Goal: Task Accomplishment & Management: Manage account settings

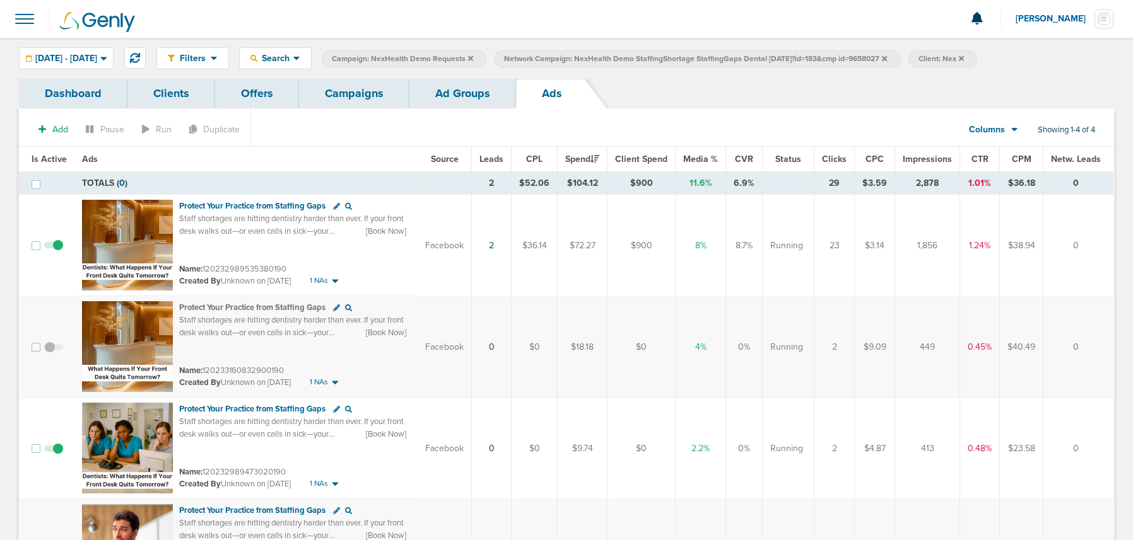
click at [354, 91] on link "Campaigns" at bounding box center [354, 94] width 110 height 30
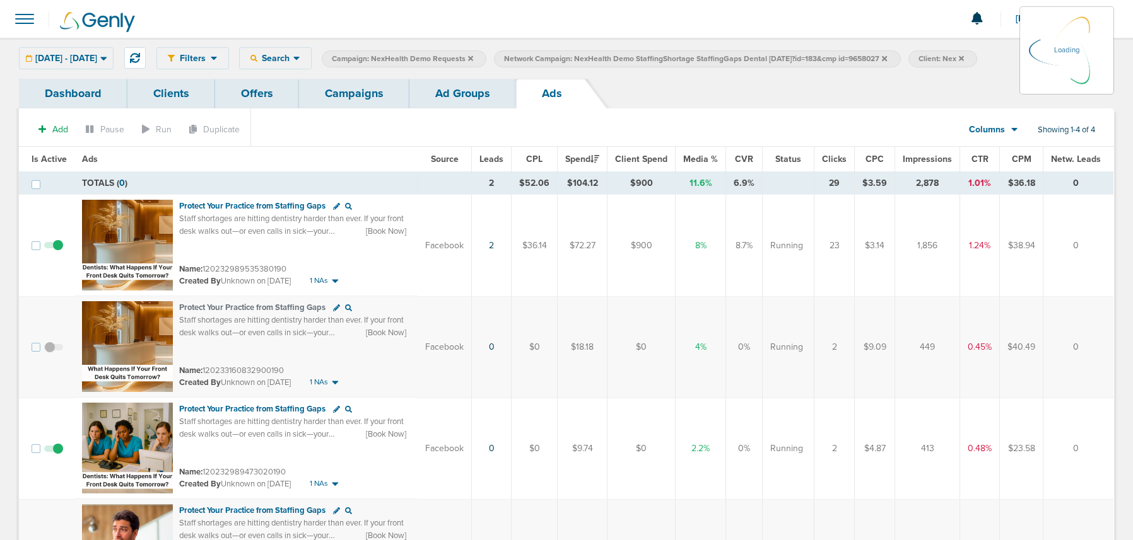
click at [900, 58] on label "Network Campaign: NexHealth Demo StaffingShortage StaffingGaps Dental [DATE]?id…" at bounding box center [697, 58] width 406 height 17
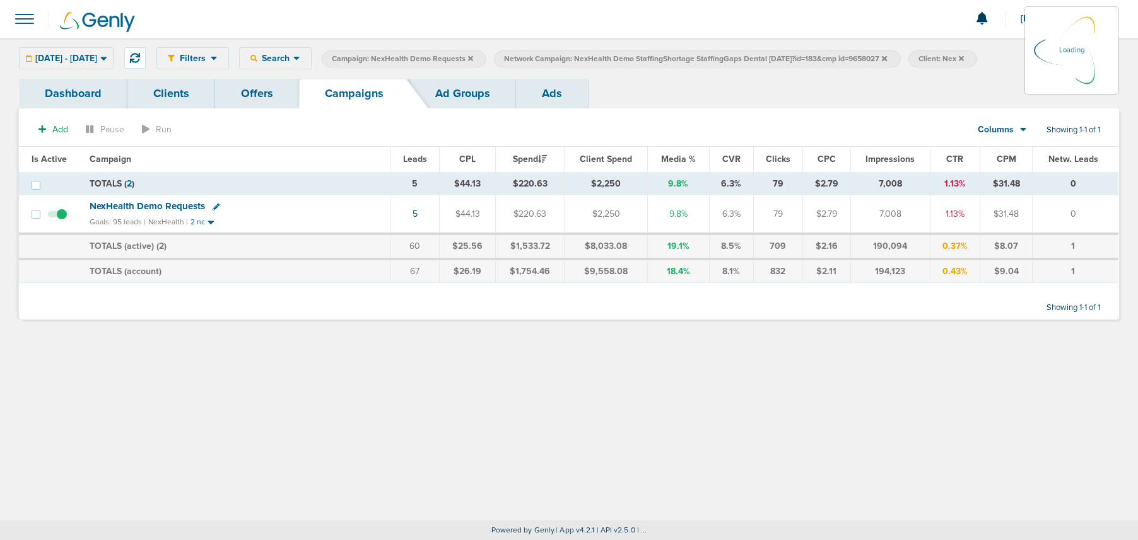
click at [887, 59] on icon at bounding box center [884, 59] width 5 height 8
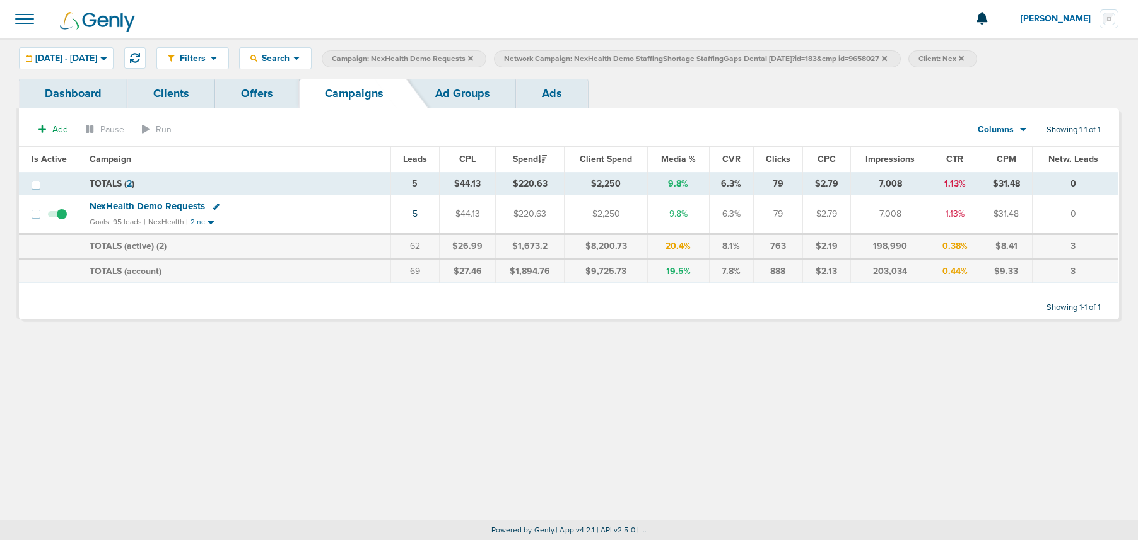
click at [473, 59] on icon at bounding box center [470, 57] width 5 height 5
click at [714, 58] on icon at bounding box center [711, 57] width 5 height 5
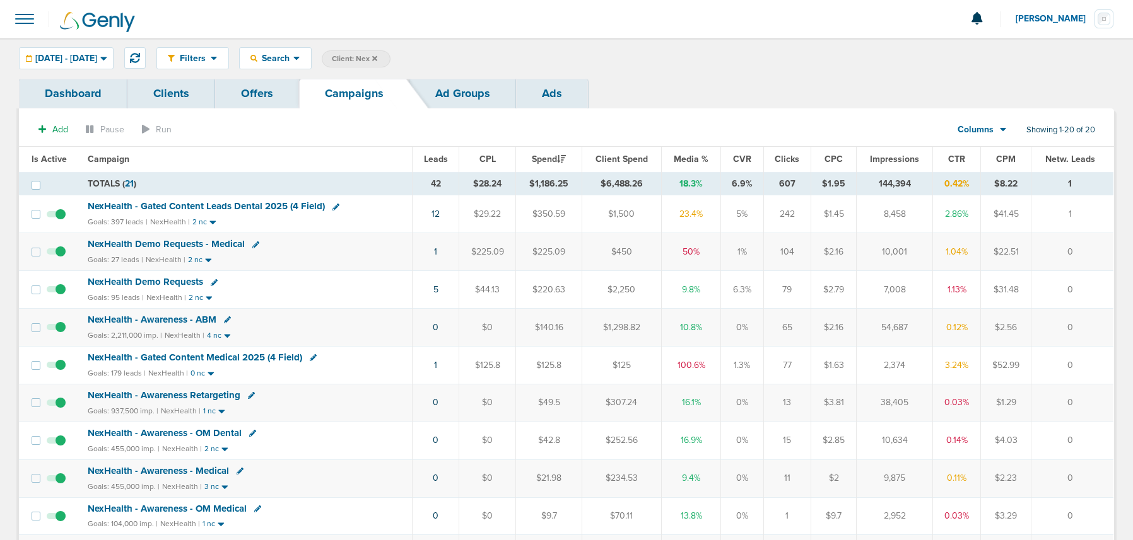
click at [377, 59] on icon at bounding box center [374, 57] width 5 height 5
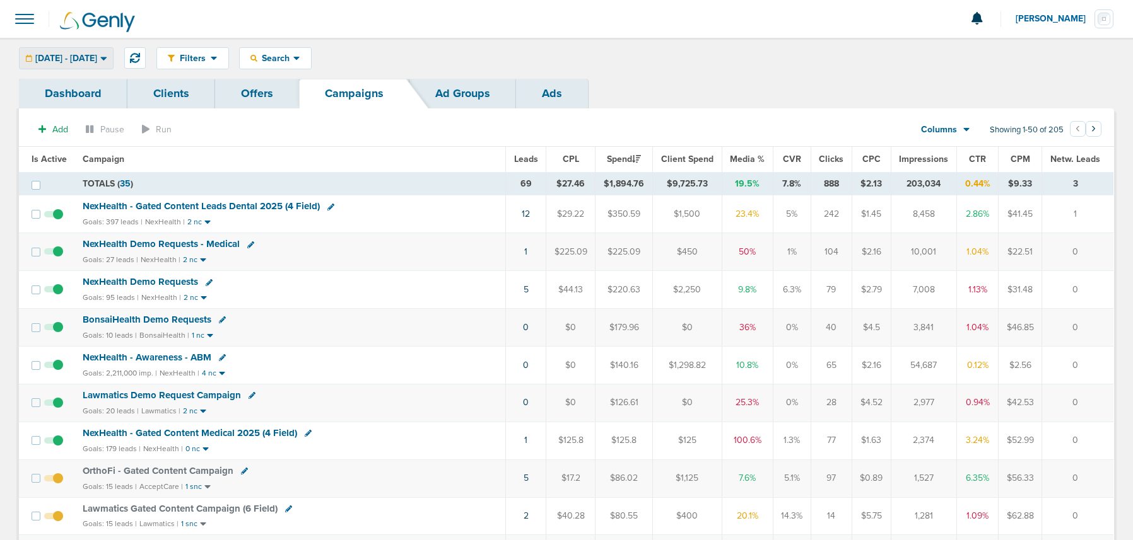
click at [91, 61] on span "[DATE] - [DATE]" at bounding box center [66, 58] width 62 height 9
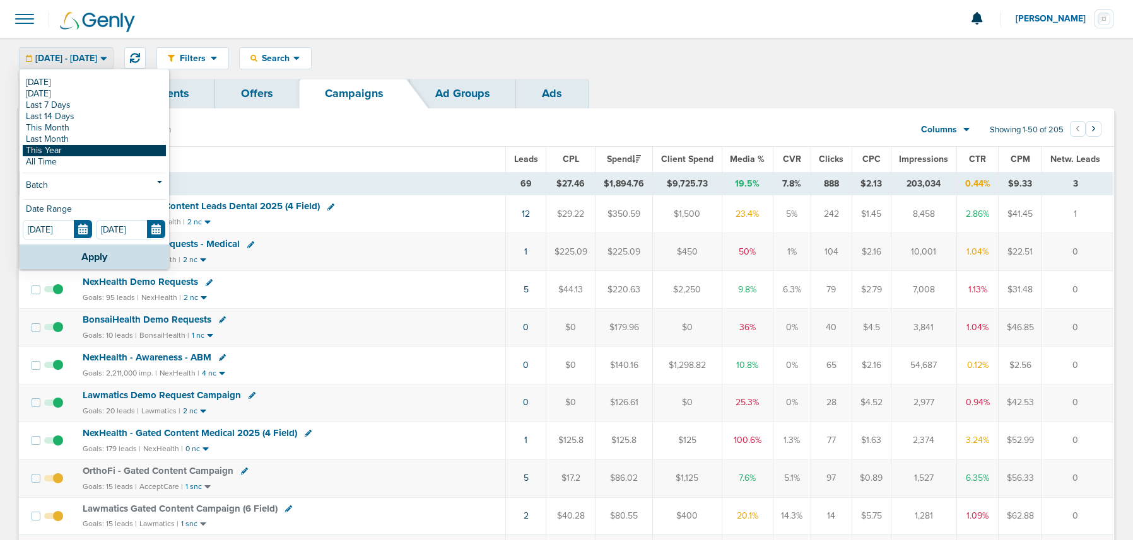
scroll to position [1, 0]
click at [605, 54] on div "Filters Active Only Settings Status Active Inactive Objectives MQL SQL Traffic …" at bounding box center [634, 58] width 957 height 22
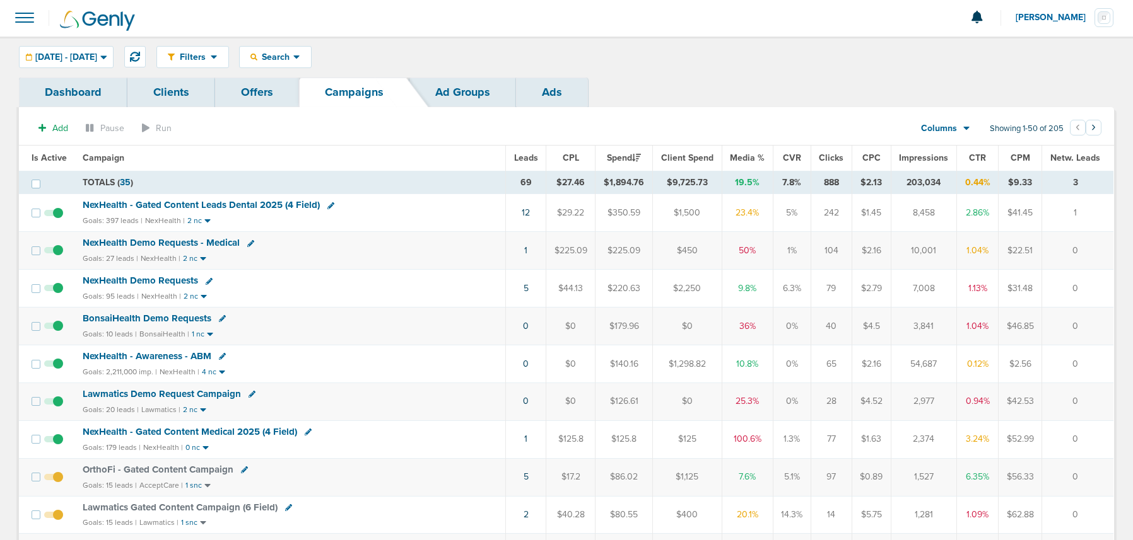
scroll to position [3, 0]
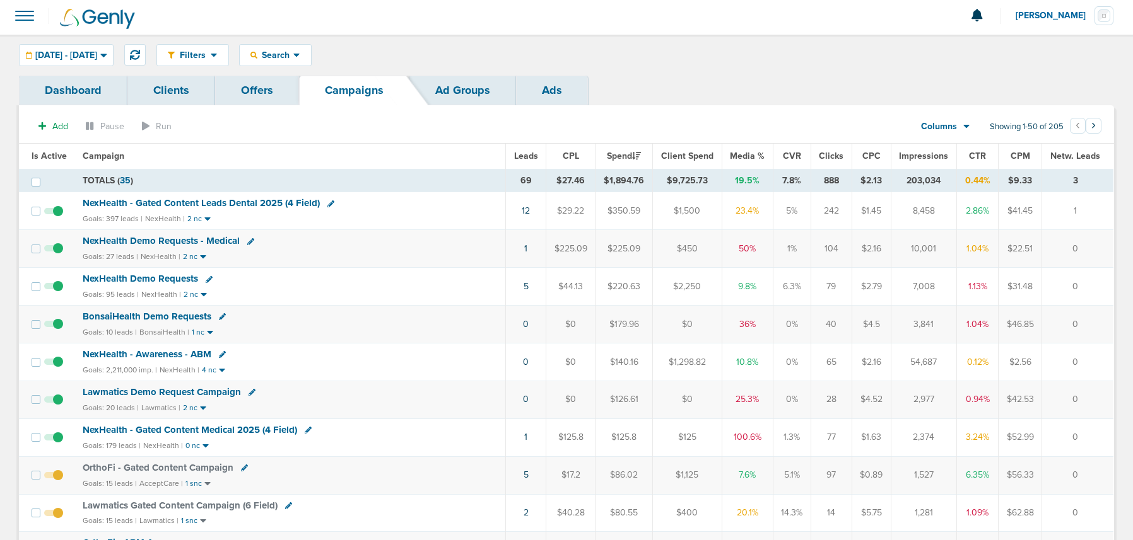
click at [220, 317] on icon at bounding box center [222, 316] width 7 height 7
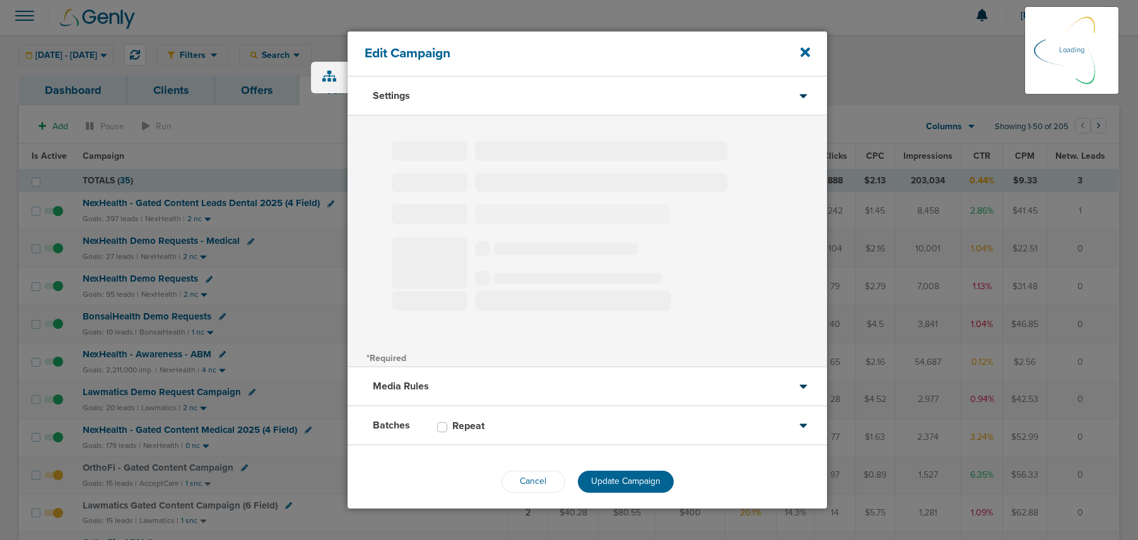
select select "2"
select select "3"
select select "4"
select select "6"
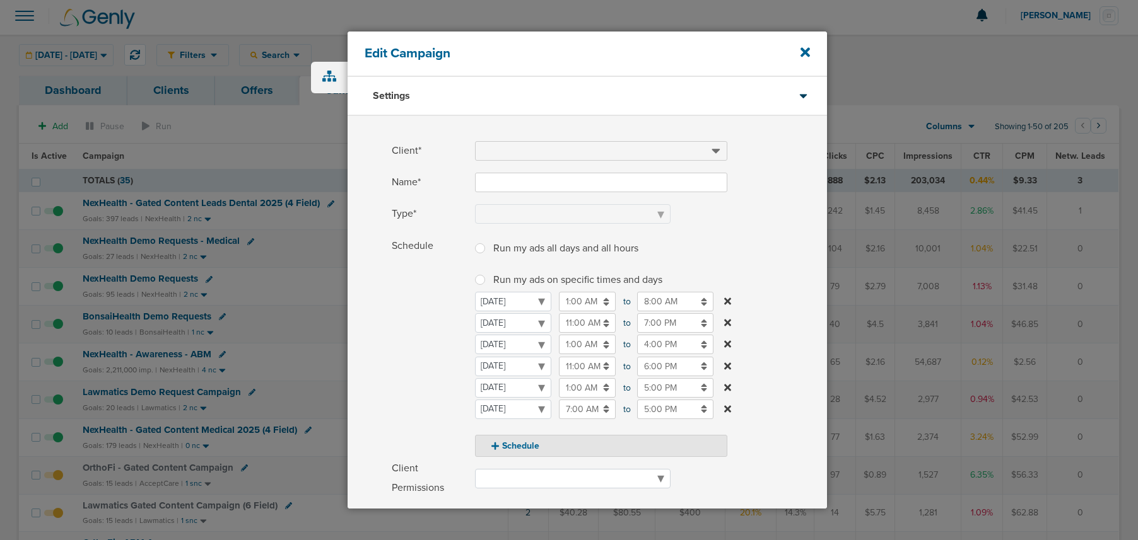
type input "BonsaiHealth Demo Requests"
select select "Leads"
radio input "true"
select select "readOnly"
drag, startPoint x: 805, startPoint y: 53, endPoint x: 742, endPoint y: 70, distance: 65.3
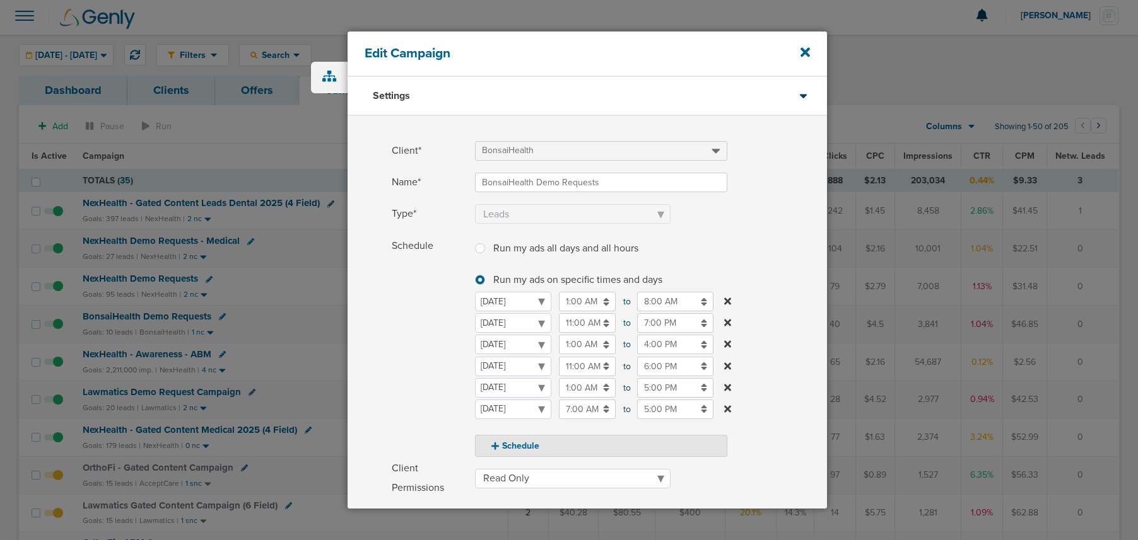
click at [804, 54] on icon at bounding box center [804, 52] width 9 height 9
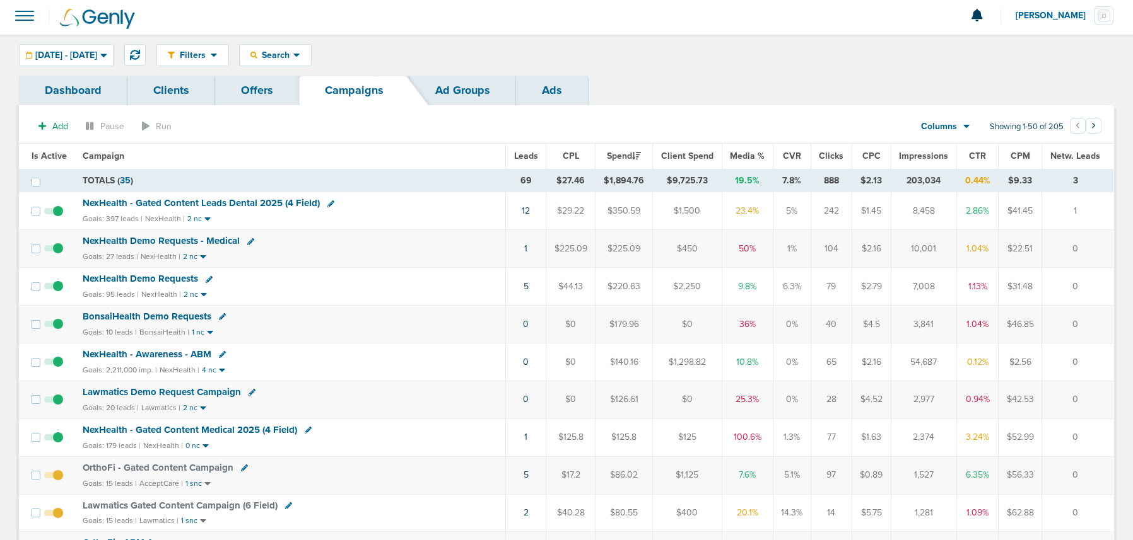
click at [102, 320] on span "BonsaiHealth Demo Requests" at bounding box center [147, 316] width 129 height 11
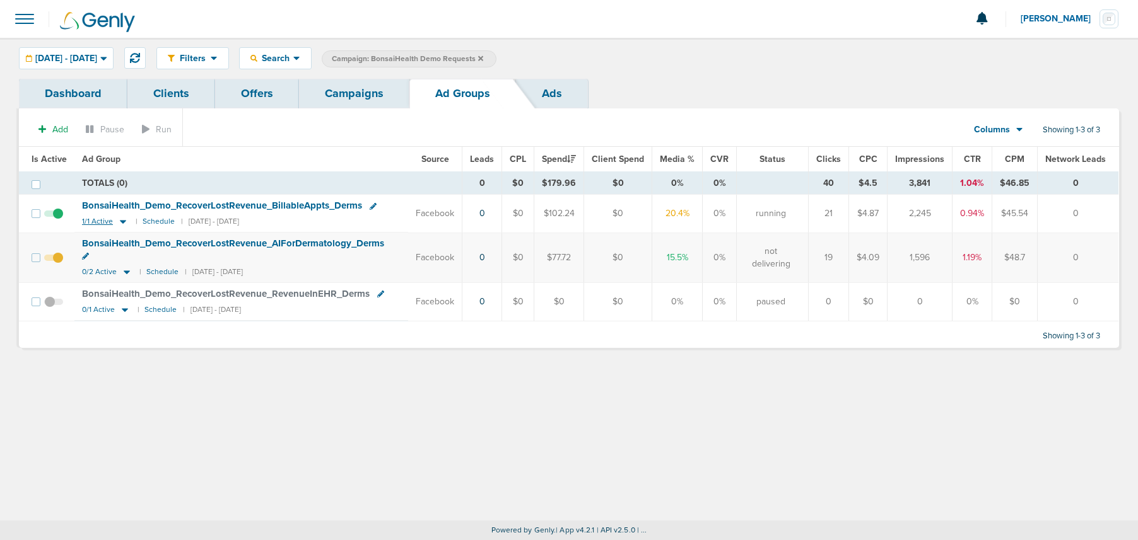
click at [125, 221] on icon at bounding box center [123, 221] width 13 height 11
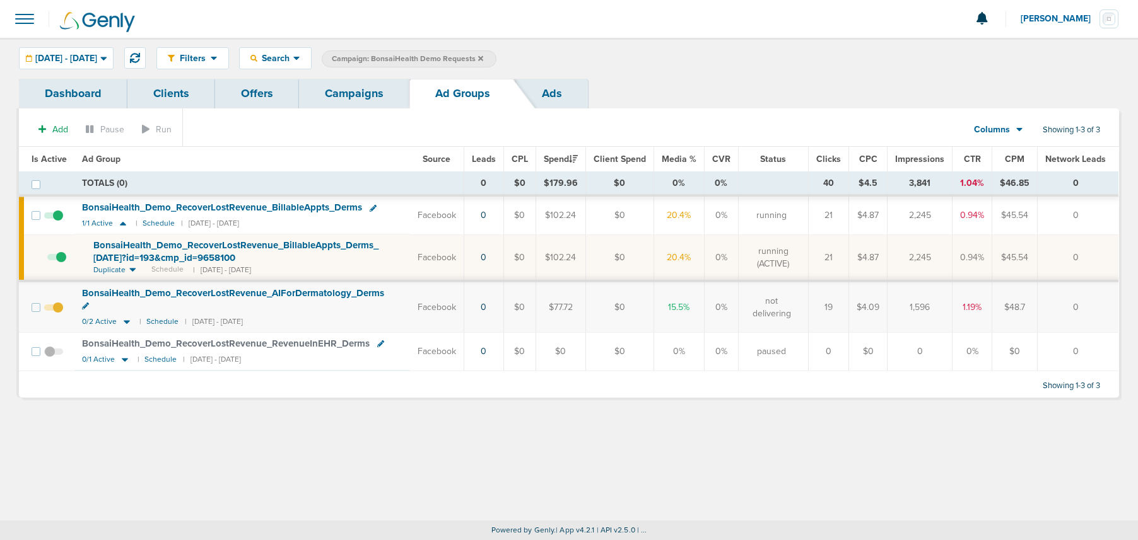
click at [62, 264] on span at bounding box center [56, 264] width 19 height 0
click at [47, 260] on input "checkbox" at bounding box center [47, 260] width 0 height 0
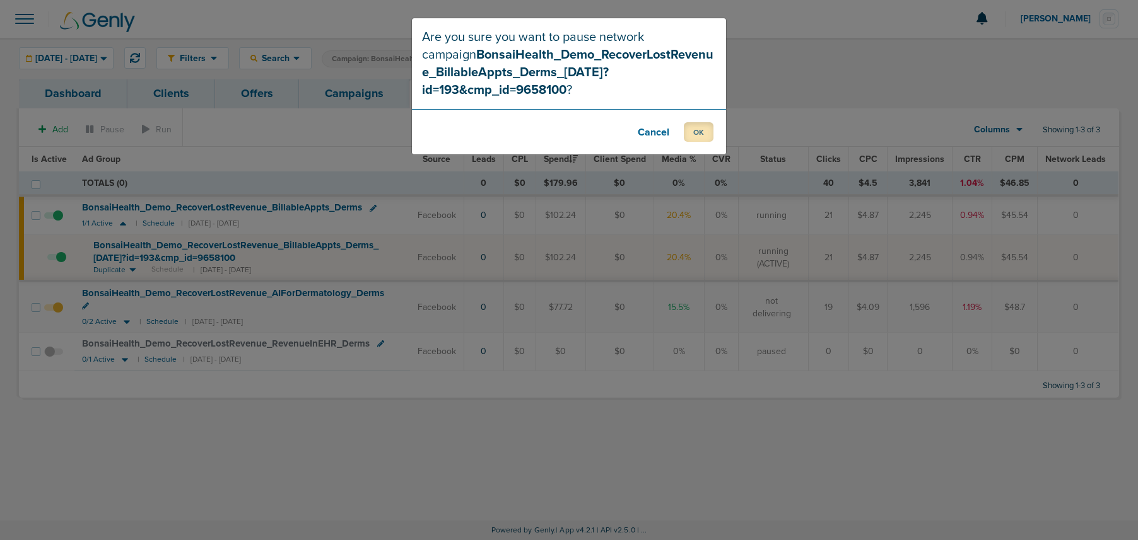
click at [696, 136] on button "OK" at bounding box center [699, 132] width 30 height 20
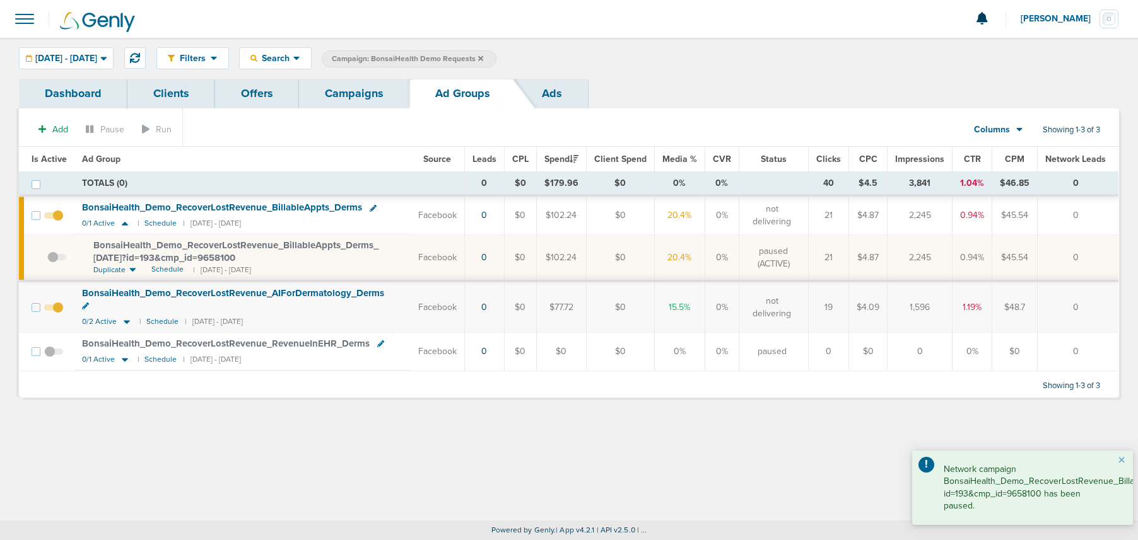
click at [358, 97] on link "Campaigns" at bounding box center [354, 94] width 110 height 30
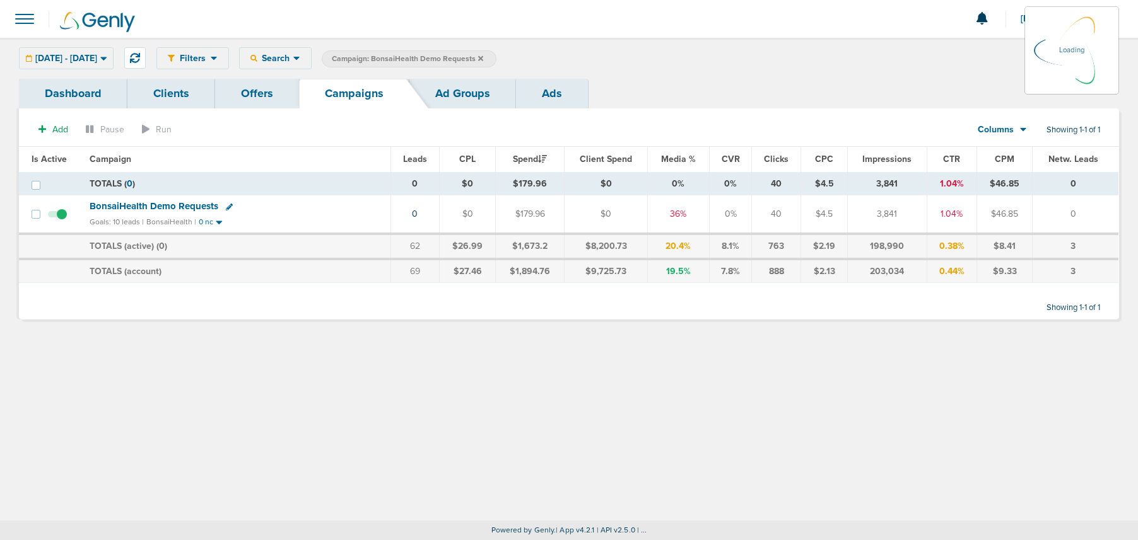
click at [496, 56] on label "Campaign: BonsaiHealth Demo Requests" at bounding box center [409, 58] width 175 height 17
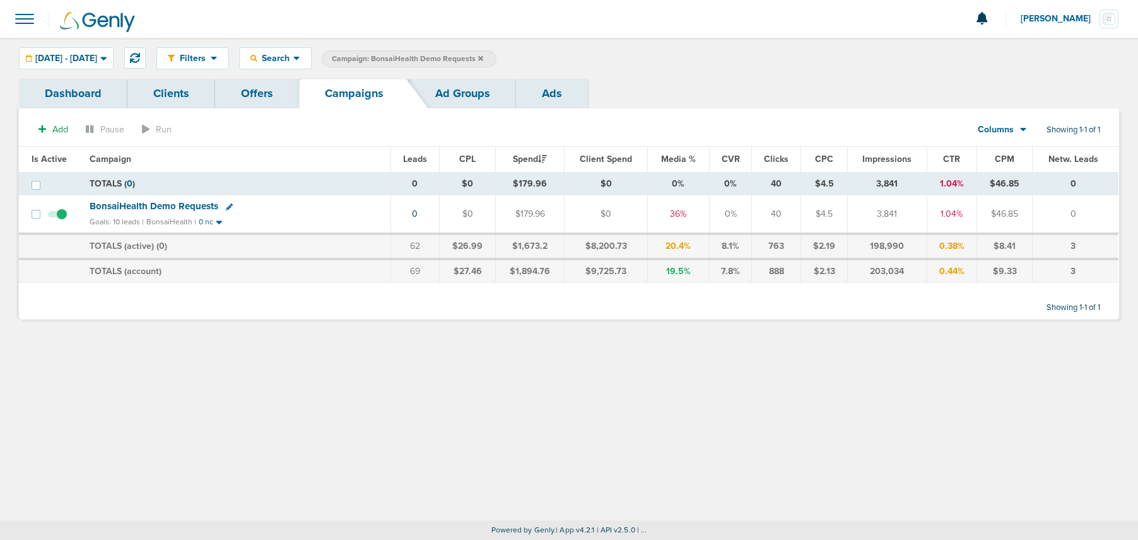
click at [483, 59] on icon at bounding box center [480, 57] width 5 height 5
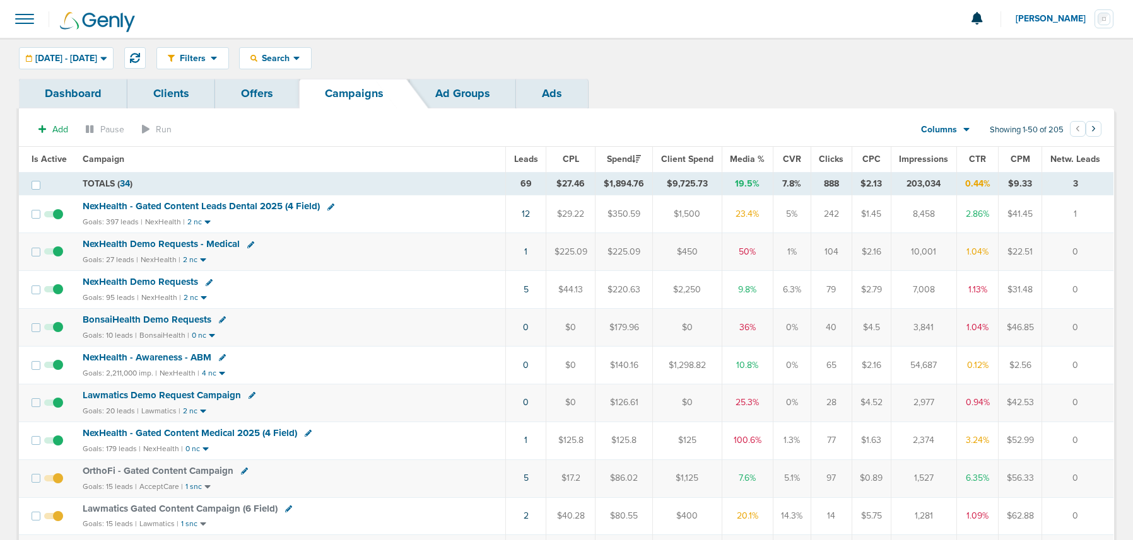
click at [156, 243] on span "NexHealth Demo Requests - Medical" at bounding box center [161, 243] width 157 height 11
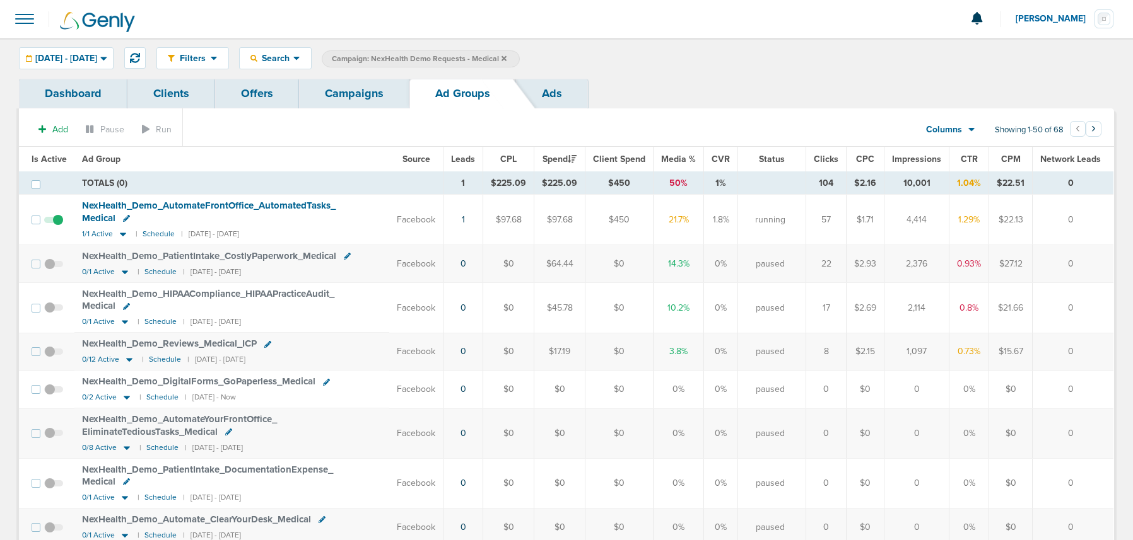
click at [343, 102] on link "Campaigns" at bounding box center [354, 94] width 110 height 30
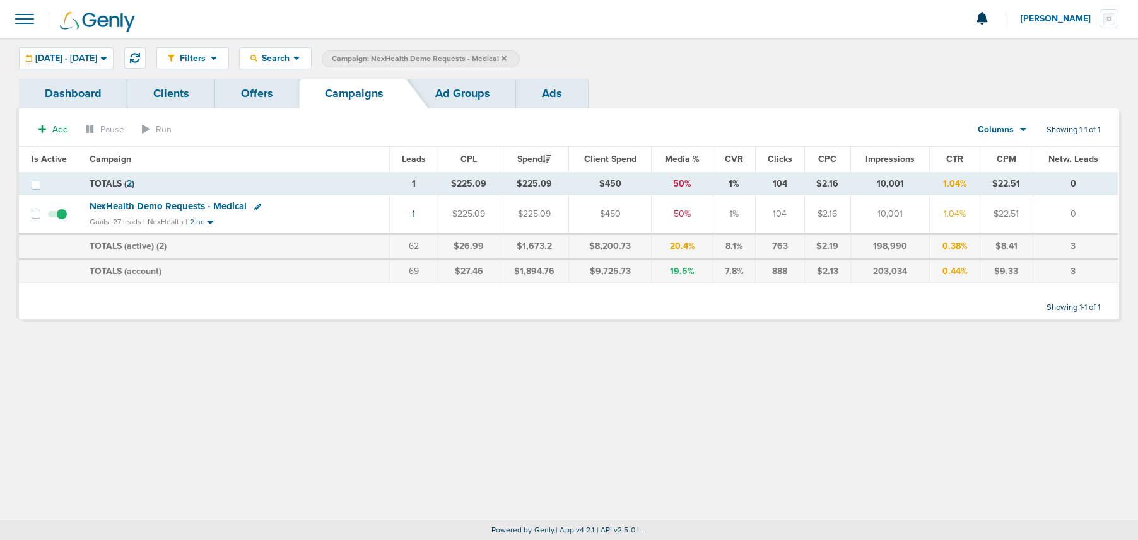
click at [506, 57] on icon at bounding box center [503, 57] width 5 height 5
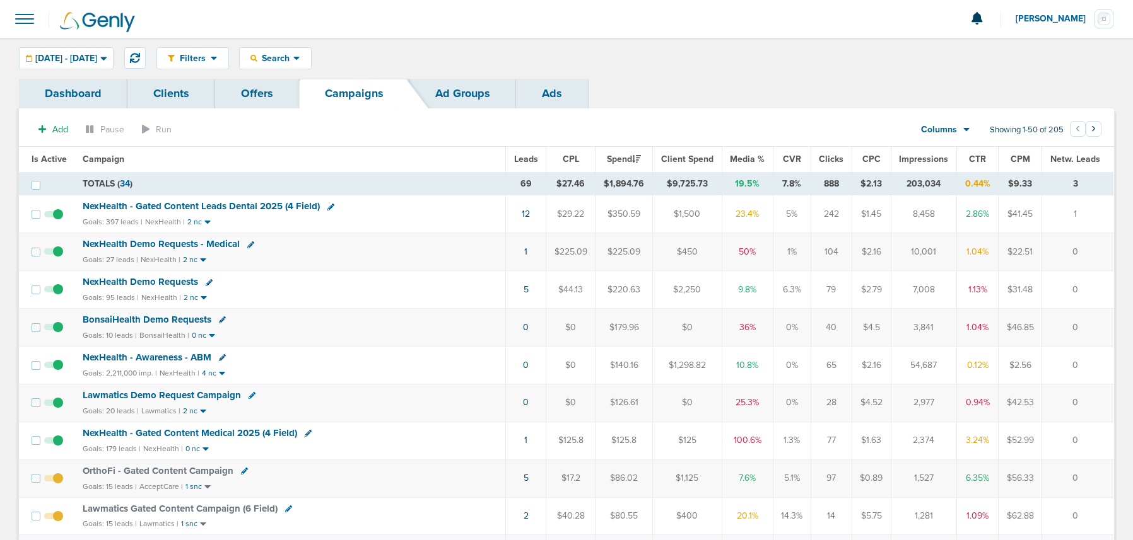
click at [243, 204] on span "NexHealth - Gated Content Leads Dental 2025 (4 Field)" at bounding box center [201, 206] width 237 height 11
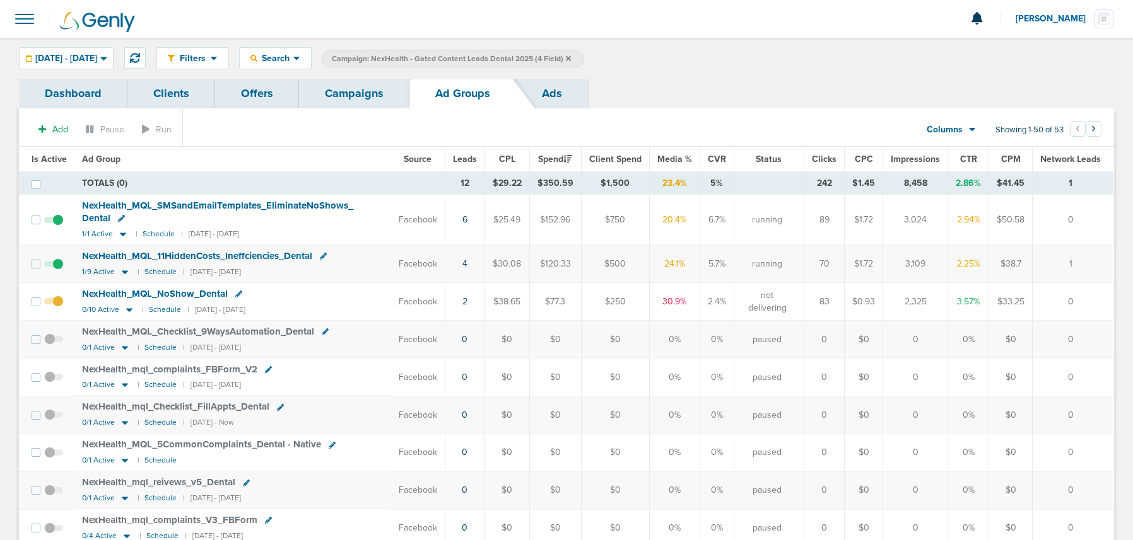
click at [334, 95] on link "Campaigns" at bounding box center [354, 94] width 110 height 30
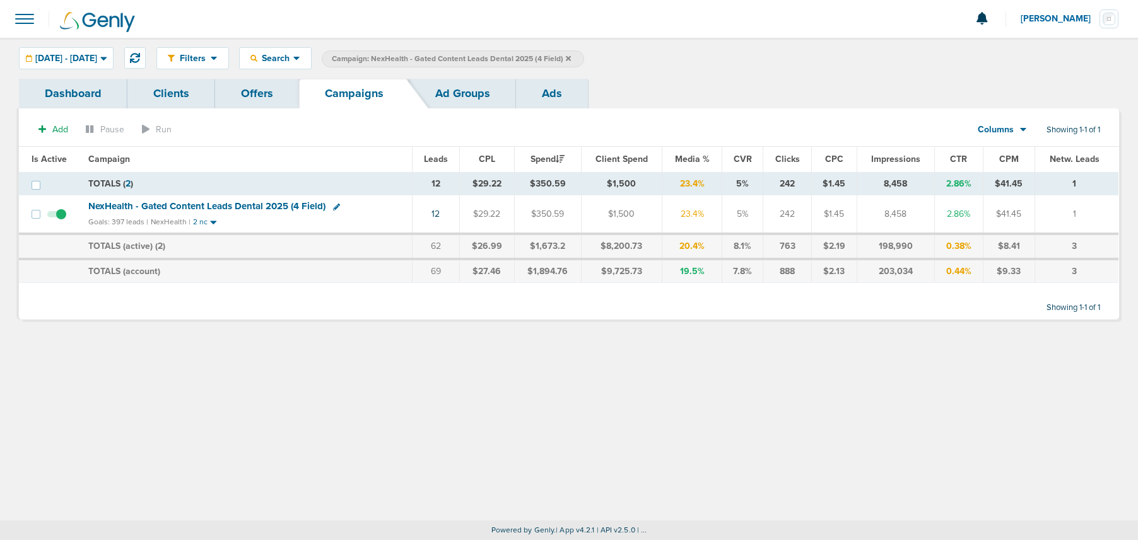
click at [443, 94] on link "Ad Groups" at bounding box center [462, 94] width 107 height 30
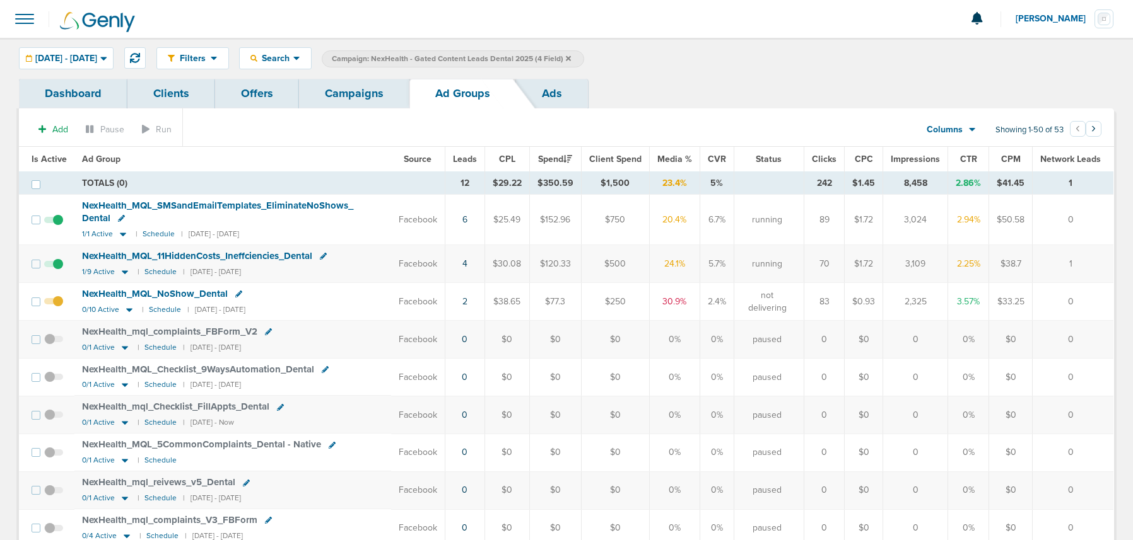
click at [120, 222] on icon at bounding box center [121, 218] width 7 height 7
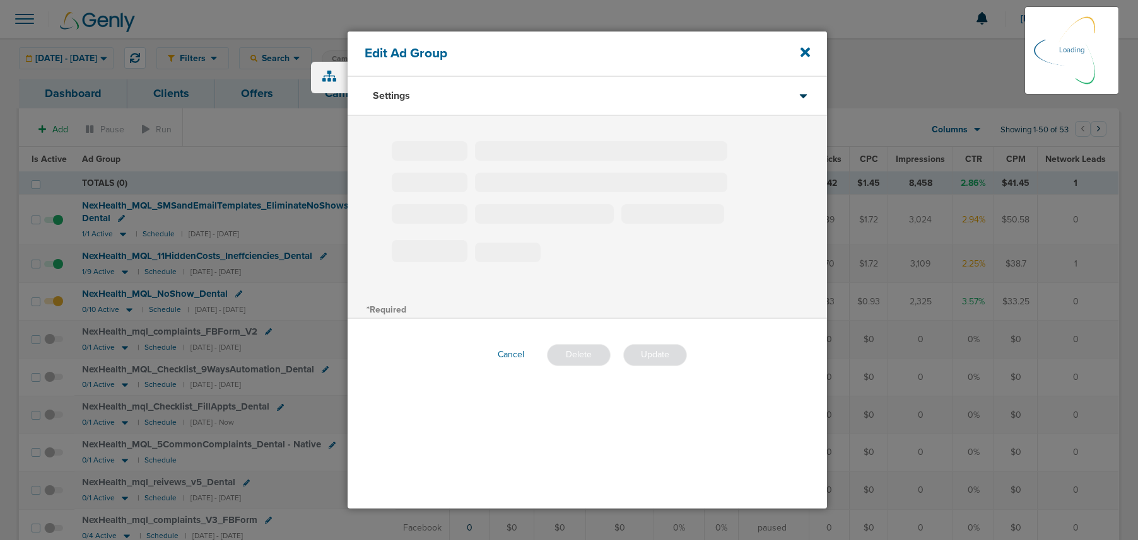
type input "NexHealth_MQL_SMSandEmailTemplates_EliminateNoShows_Dental"
type input "180"
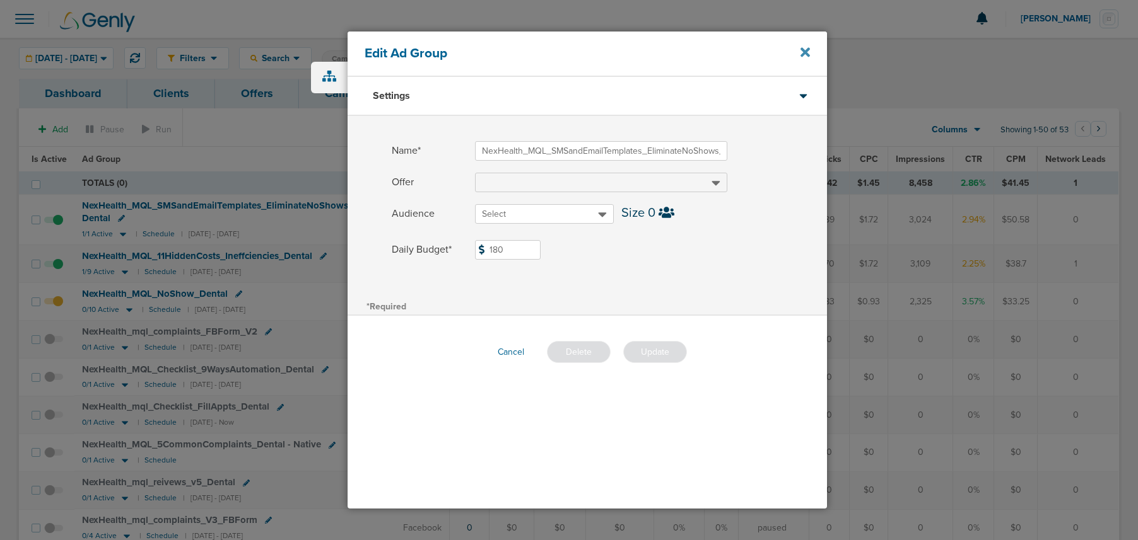
click at [808, 52] on icon at bounding box center [804, 52] width 9 height 14
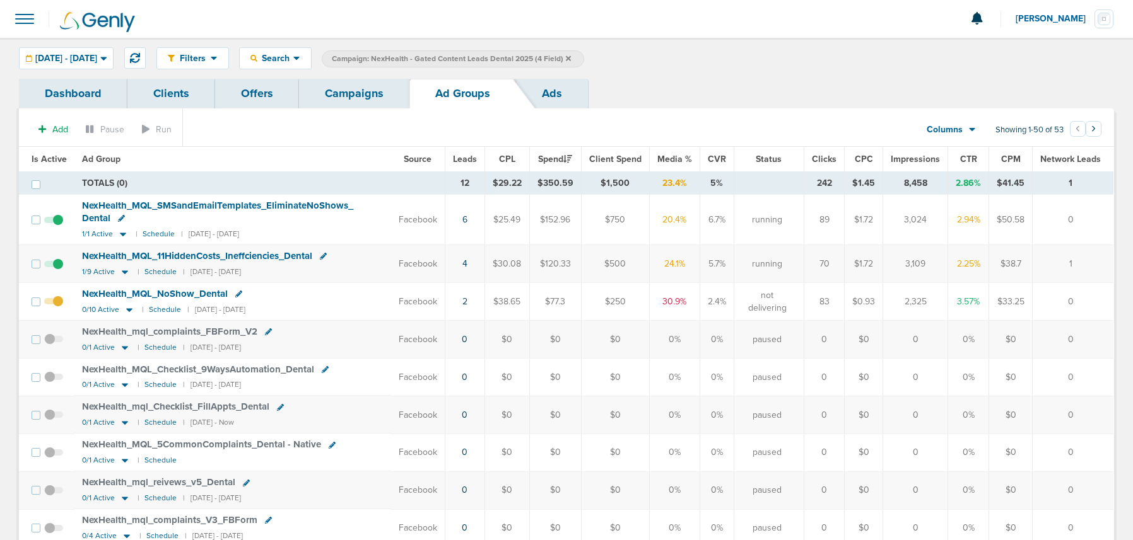
click at [344, 95] on link "Campaigns" at bounding box center [354, 94] width 110 height 30
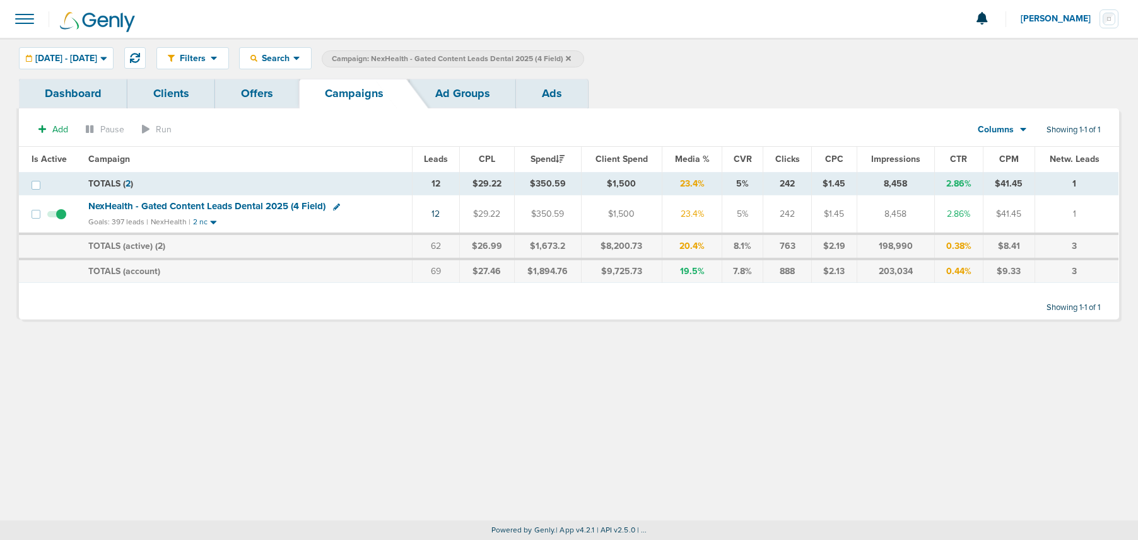
click at [571, 58] on icon at bounding box center [568, 59] width 5 height 8
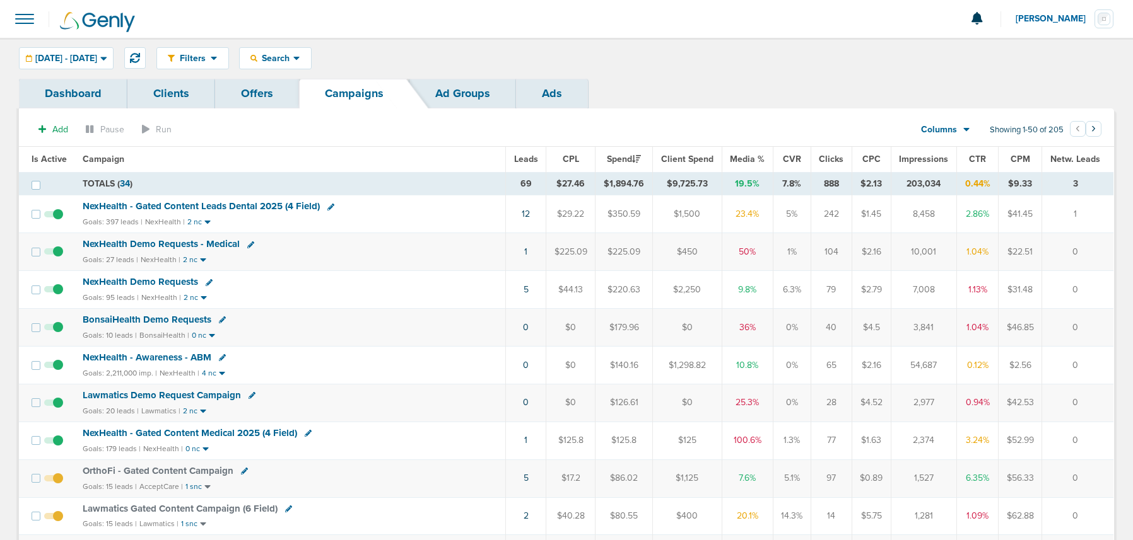
click at [162, 394] on span "Lawmatics Demo Request Campaign" at bounding box center [162, 395] width 158 height 11
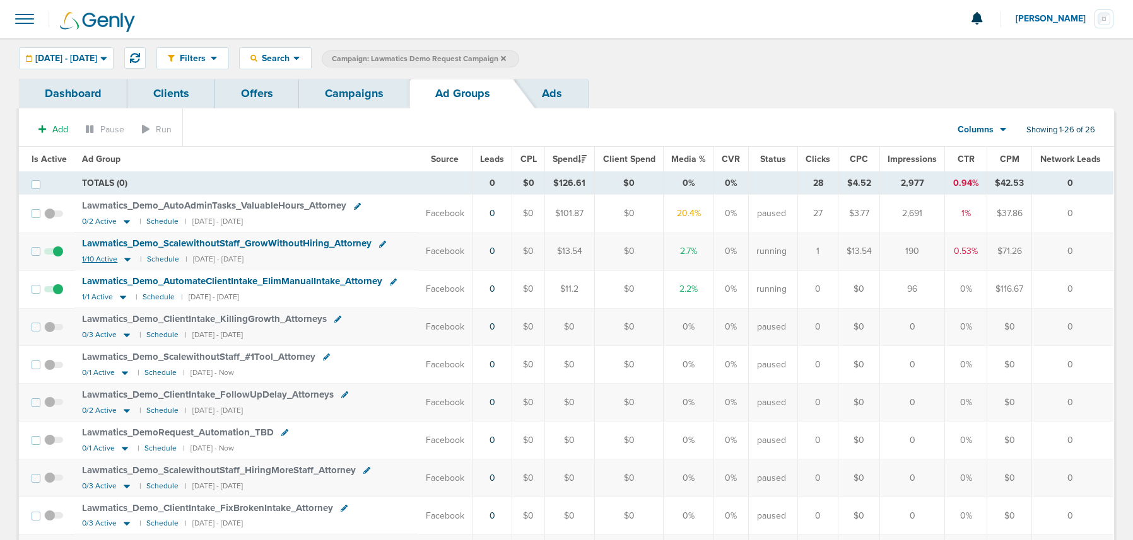
click at [125, 259] on icon at bounding box center [127, 261] width 6 height 4
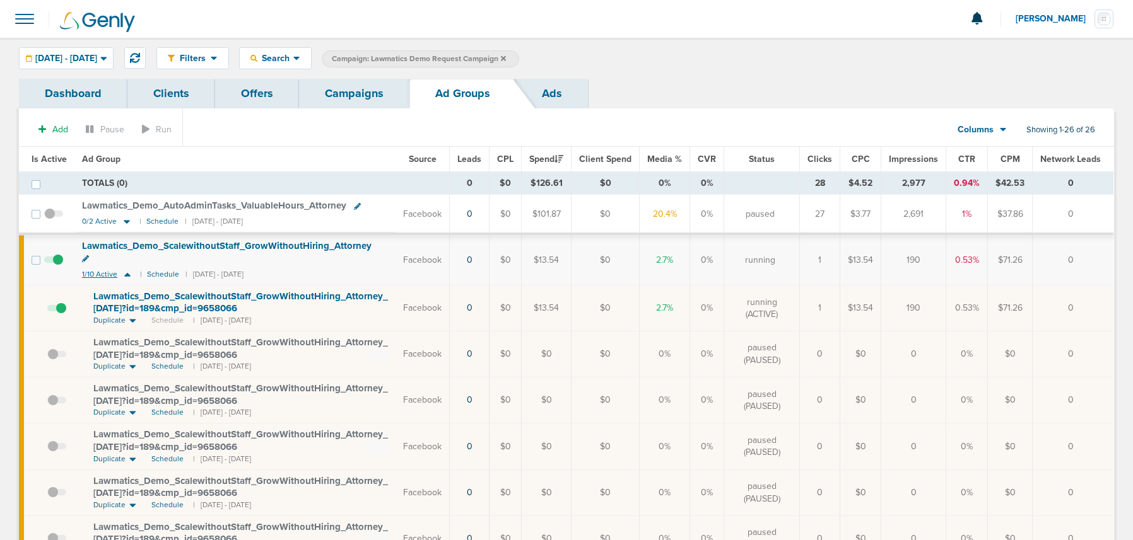
click at [125, 259] on div "Lawmatics_ Demo_ ScalewithoutStaff_ GrowWithoutHiring_ Attorney" at bounding box center [235, 252] width 306 height 25
click at [127, 274] on icon at bounding box center [127, 275] width 6 height 4
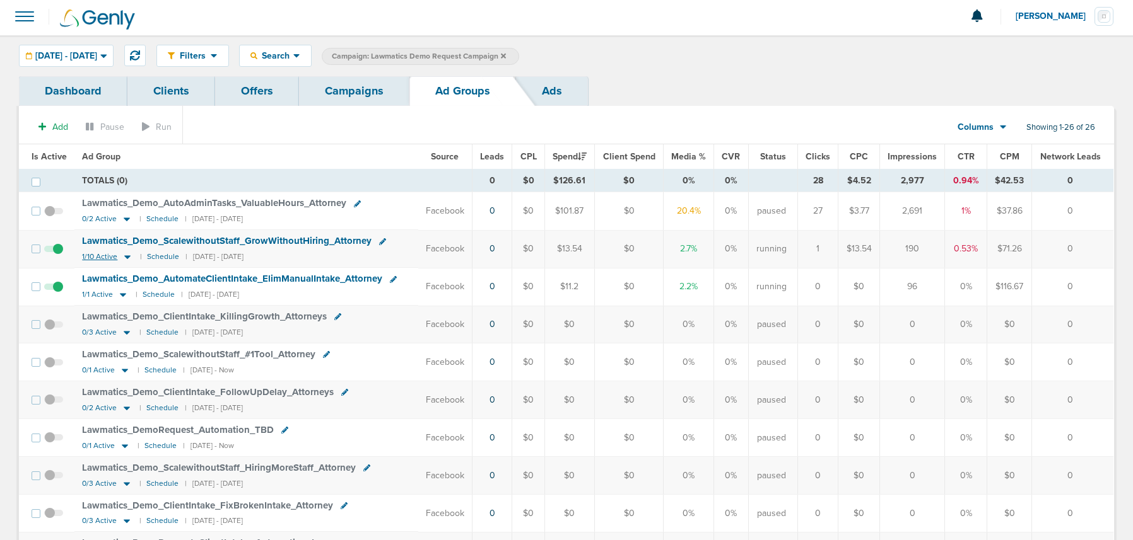
click at [125, 256] on icon at bounding box center [127, 258] width 6 height 4
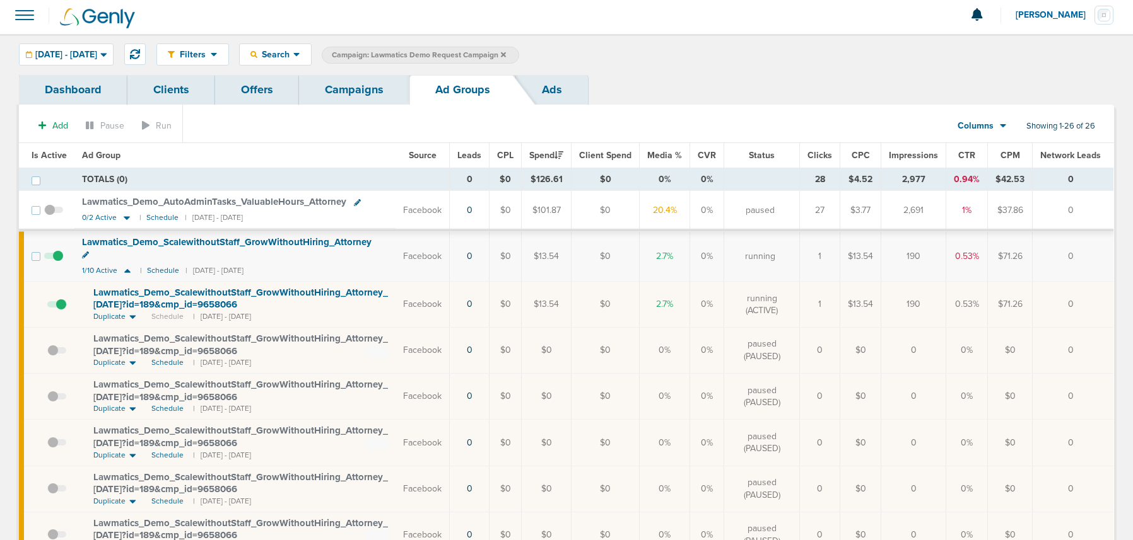
click at [114, 301] on span "Lawmatics_ Demo_ ScalewithoutStaff_ GrowWithoutHiring_ Attorney_ 09.08.25?id=18…" at bounding box center [240, 299] width 295 height 24
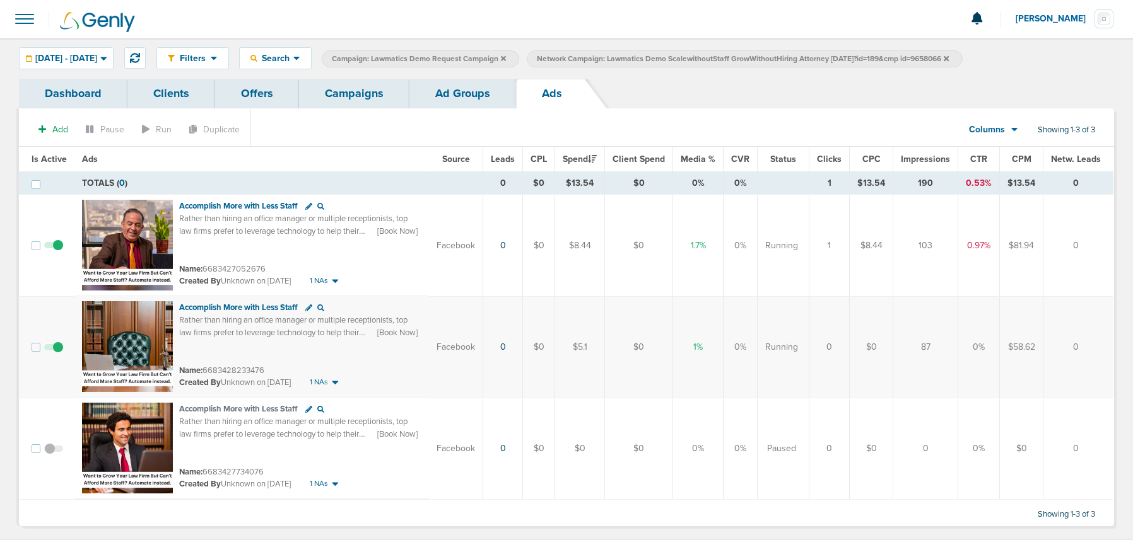
click at [460, 92] on link "Ad Groups" at bounding box center [462, 94] width 107 height 30
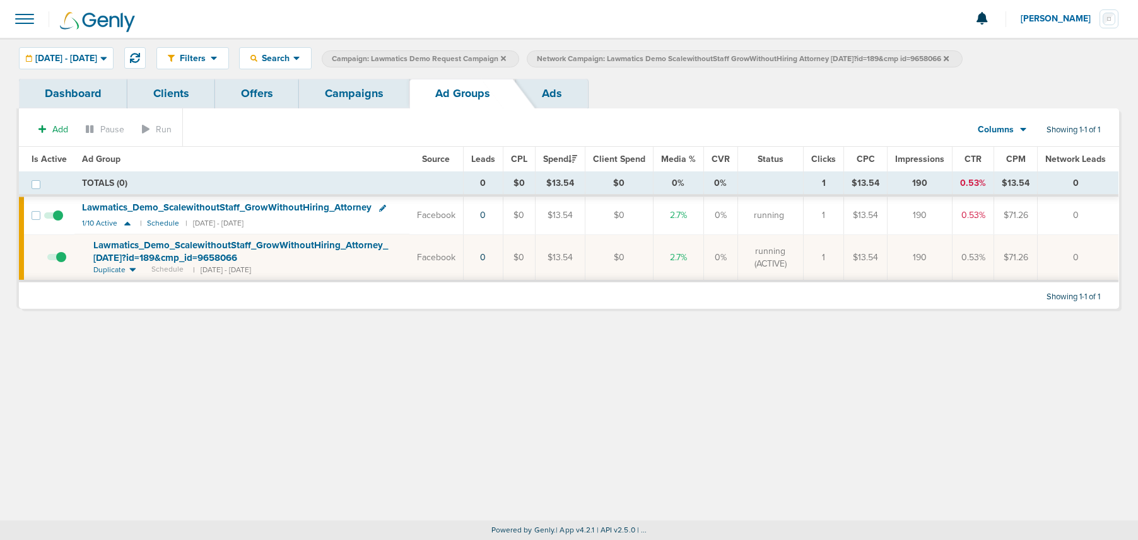
click at [948, 58] on icon at bounding box center [945, 59] width 5 height 8
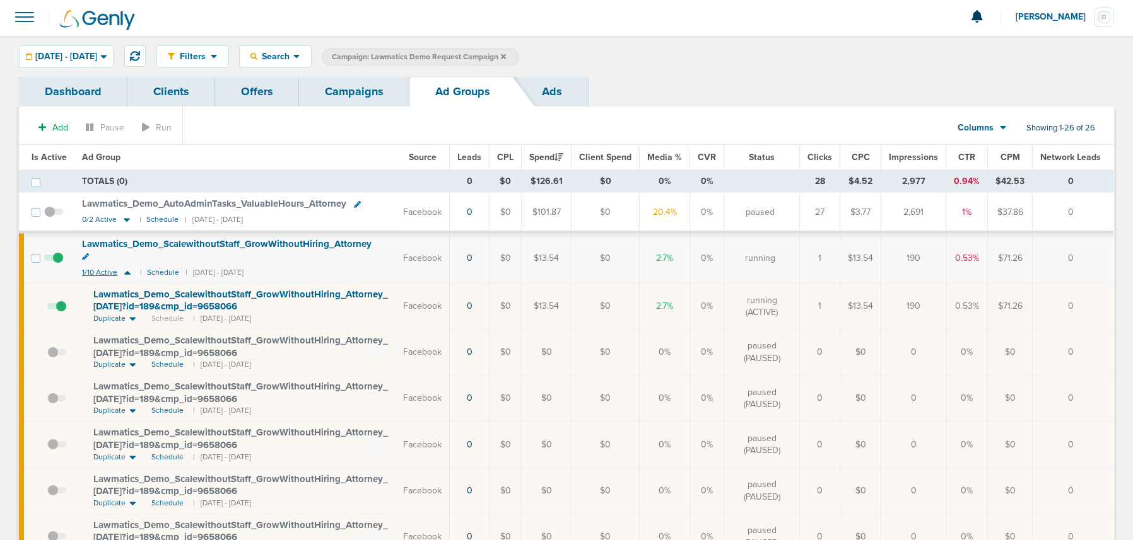
click at [127, 276] on icon at bounding box center [127, 272] width 13 height 11
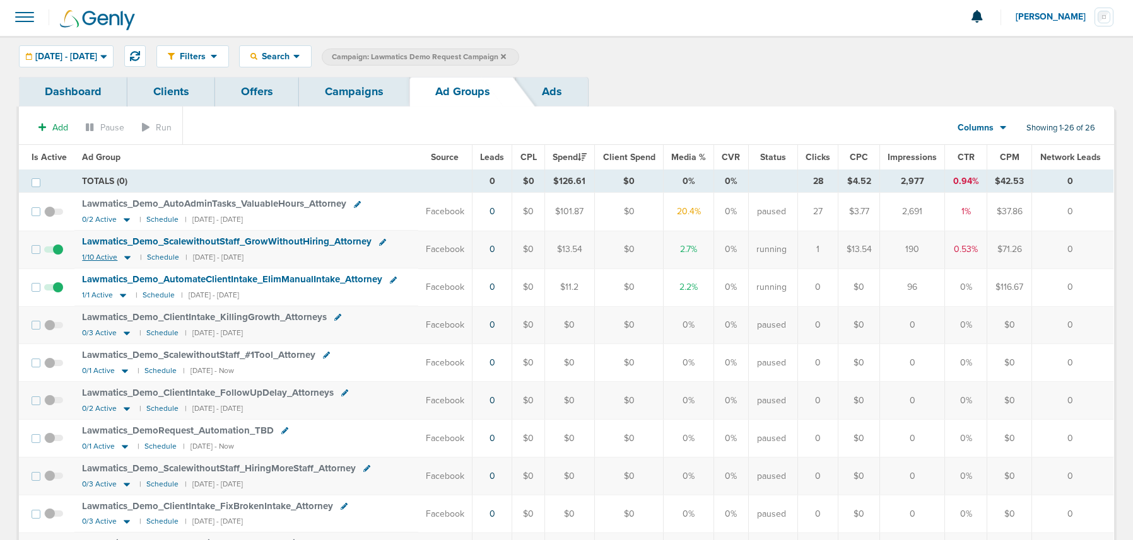
scroll to position [3, 0]
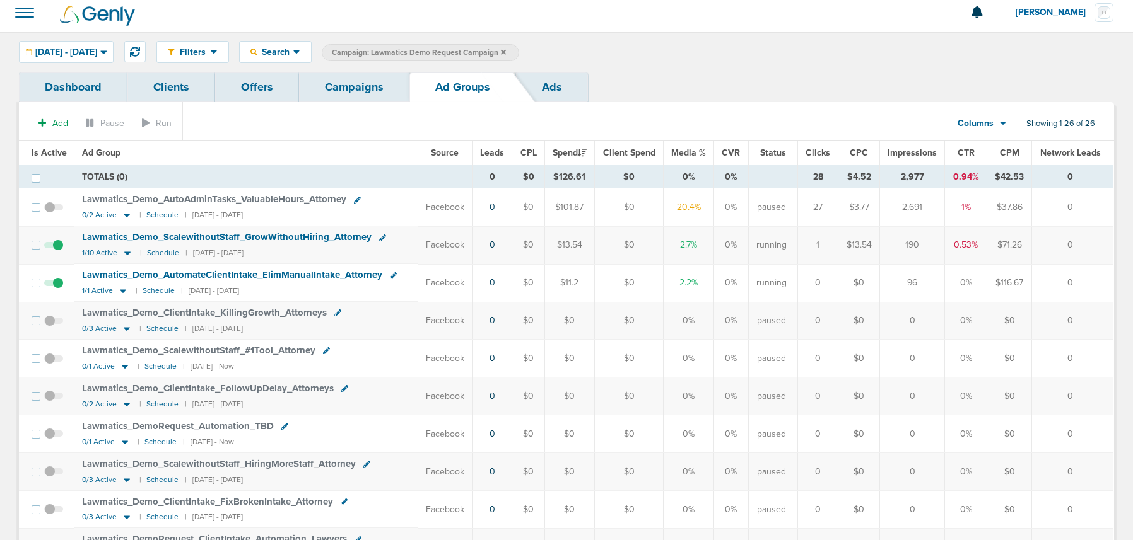
click at [120, 295] on icon at bounding box center [123, 291] width 13 height 11
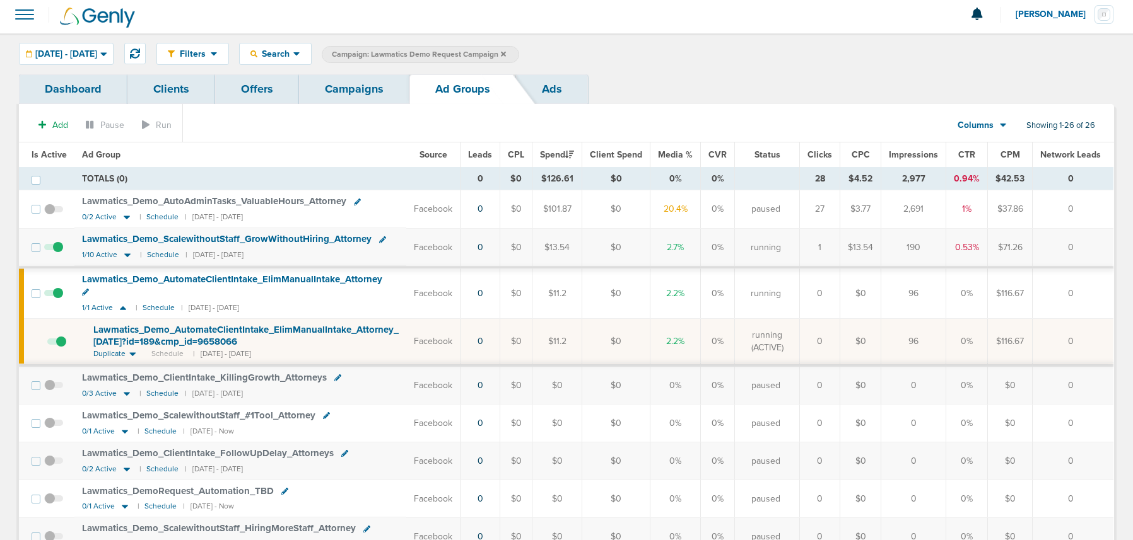
scroll to position [2, 0]
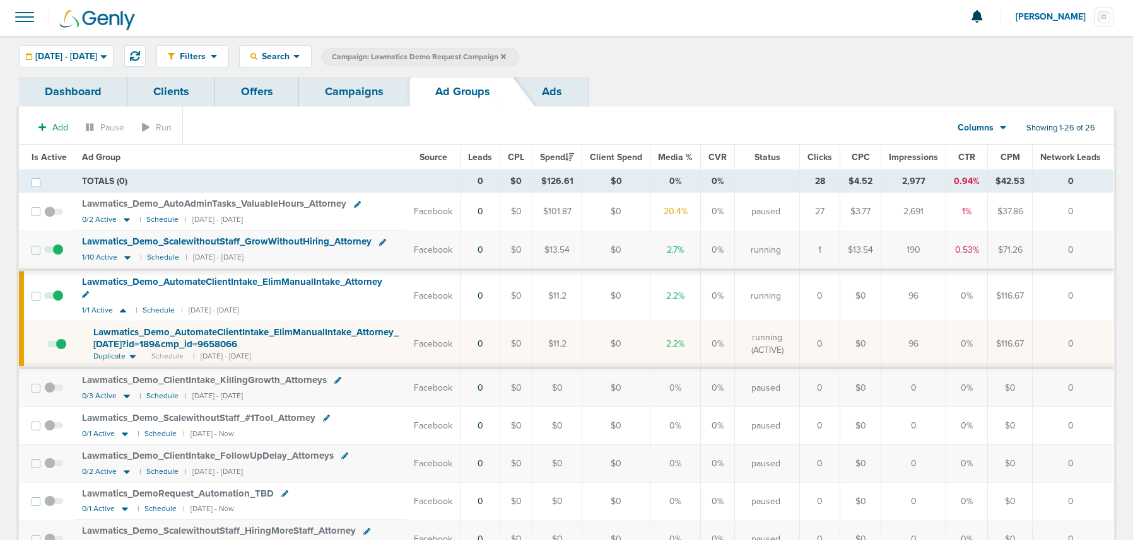
click at [125, 339] on span "Lawmatics_ Demo_ AutomateClientIntake_ ElimManualIntake_ Attorney_ 09.08.25?id=…" at bounding box center [245, 339] width 305 height 24
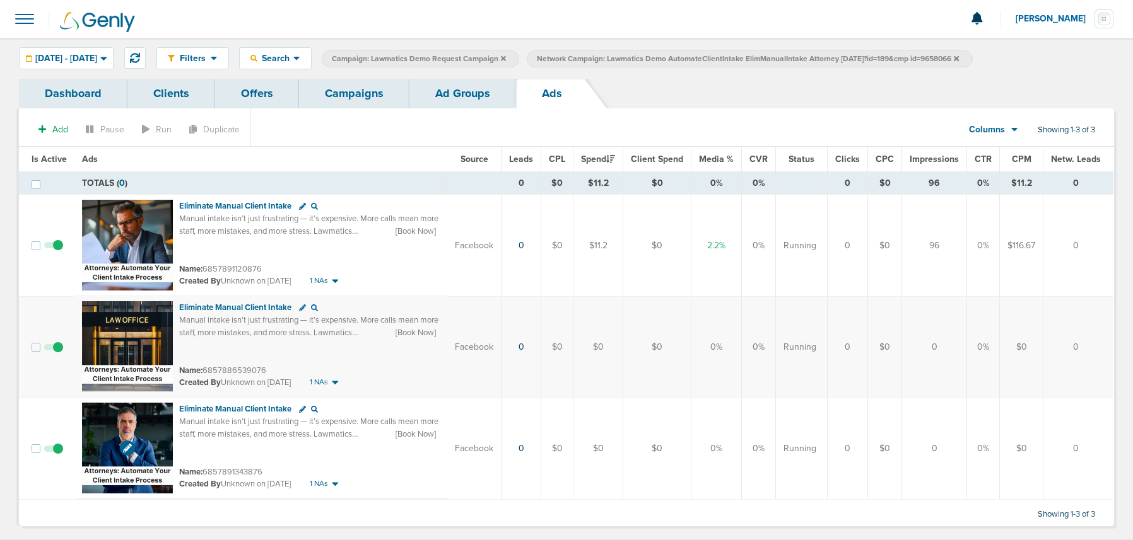
scroll to position [2, 0]
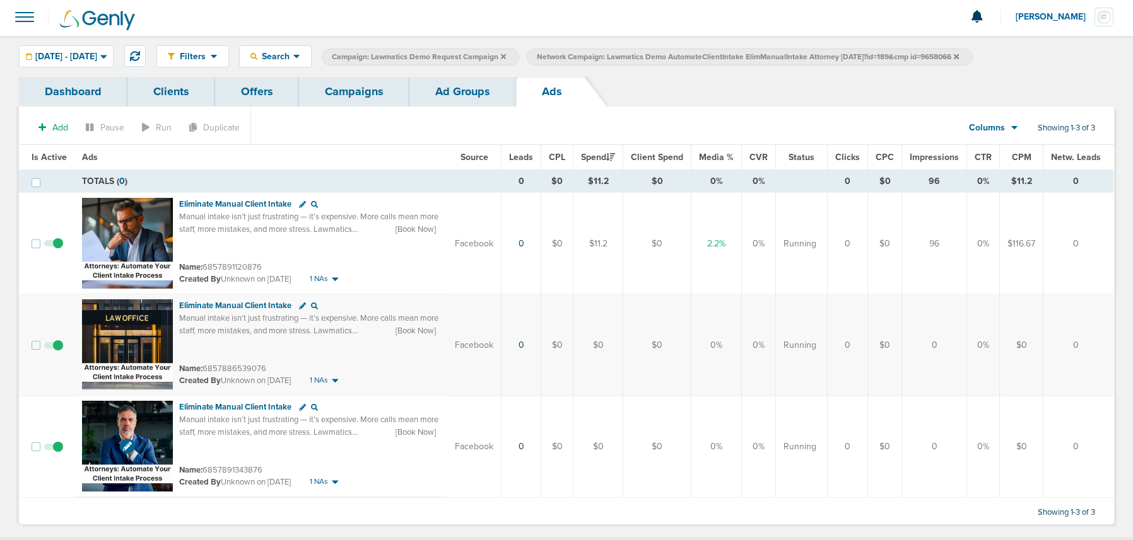
click at [153, 423] on img at bounding box center [127, 446] width 91 height 91
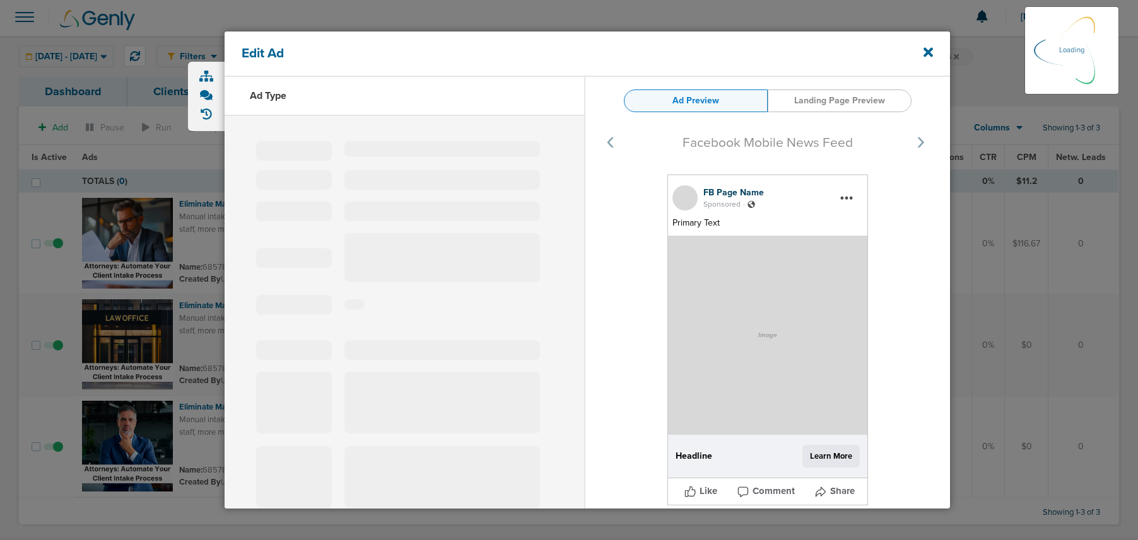
select select "learn_more"
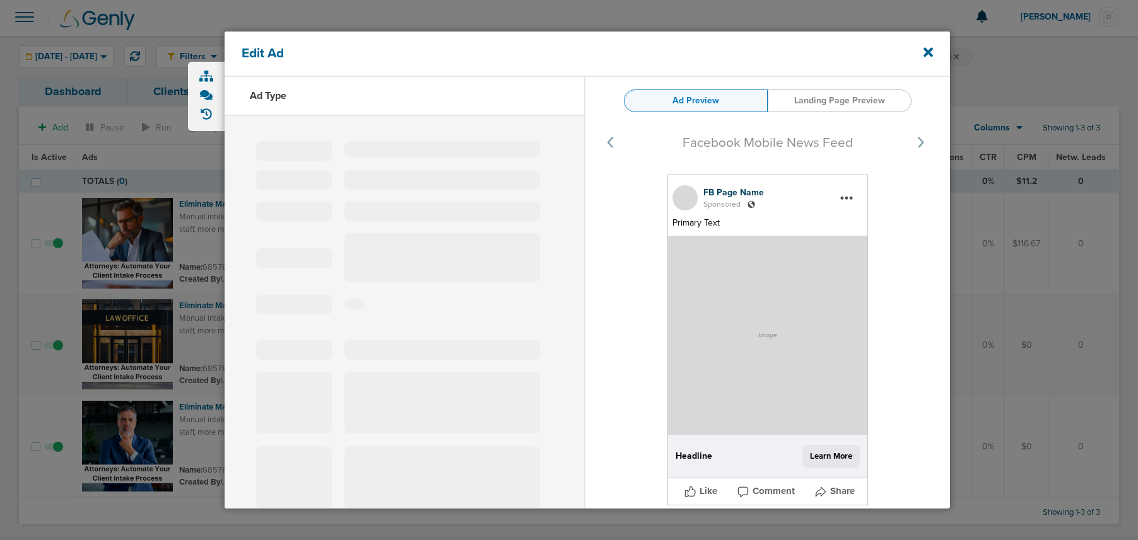
type input "6857891343876"
type input "Eliminate Manual Client Intake"
type textarea "Manual intake isn’t just frustrating — it’s expensive. More calls mean more sta…"
select select "book_travel"
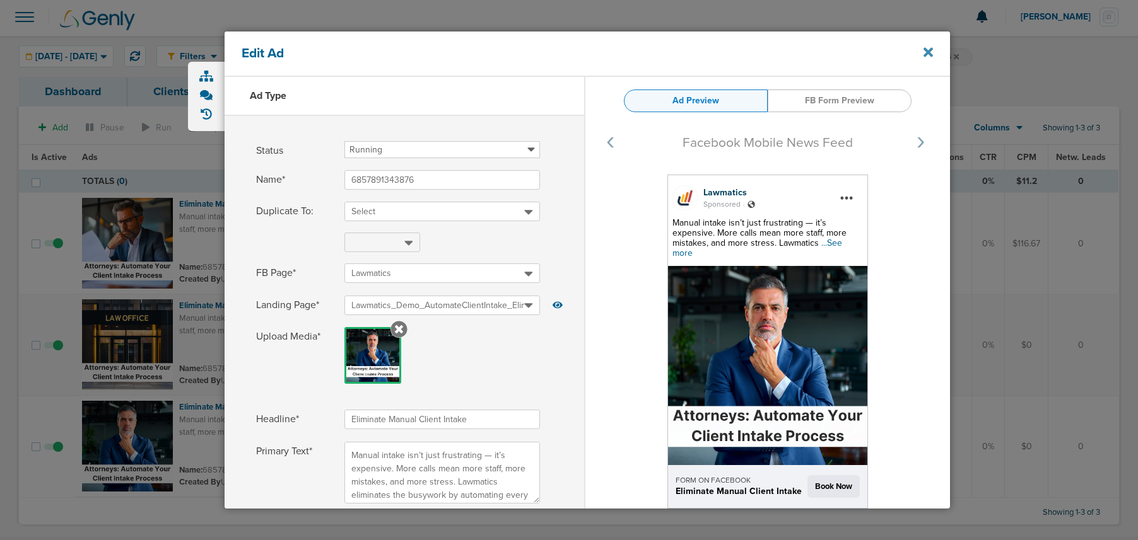
click at [924, 51] on icon at bounding box center [927, 52] width 9 height 14
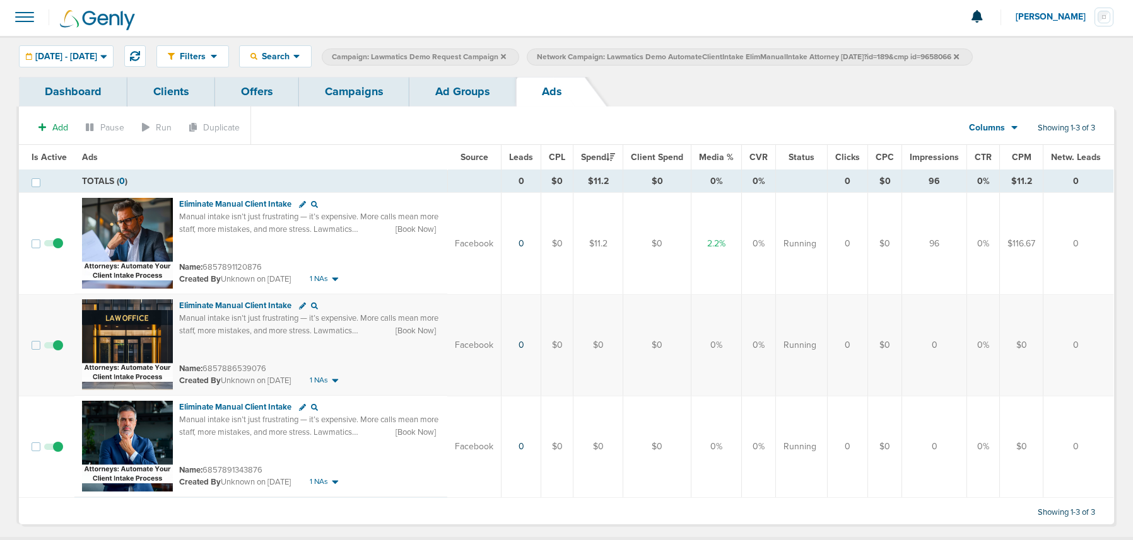
click at [365, 83] on link "Campaigns" at bounding box center [354, 92] width 110 height 30
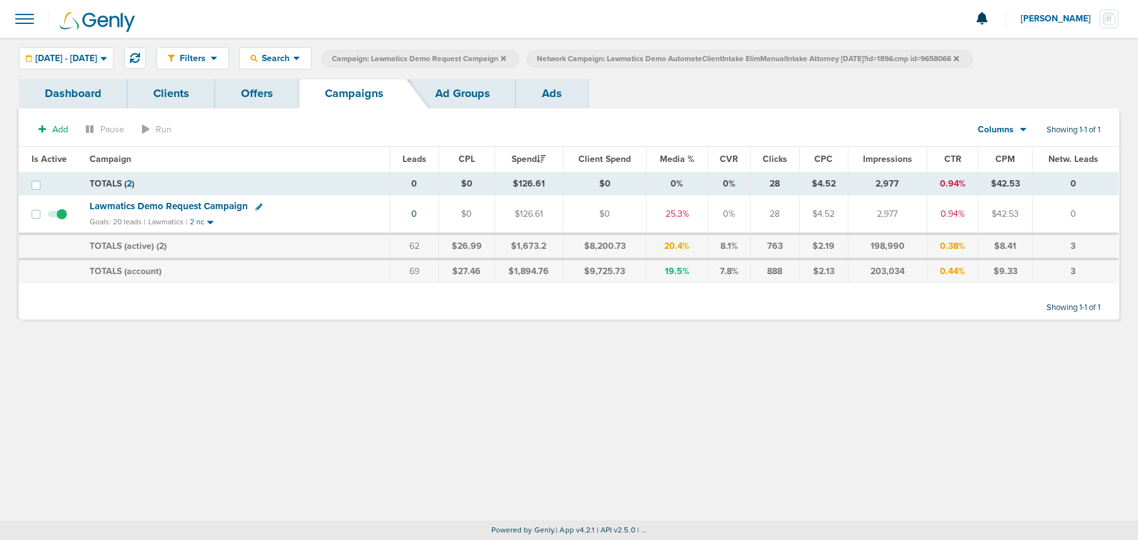
click at [959, 55] on icon at bounding box center [956, 59] width 5 height 8
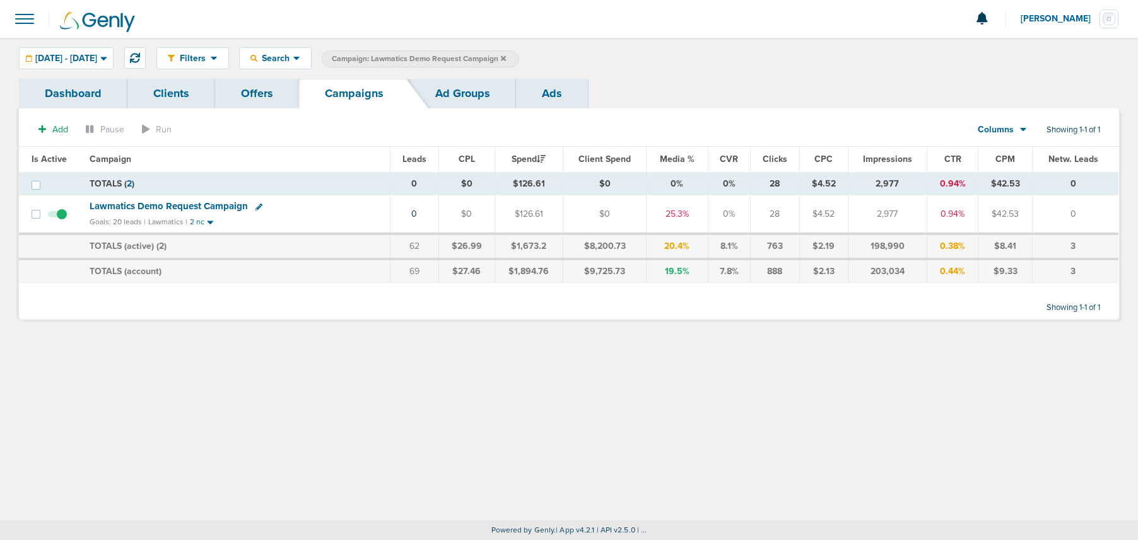
click at [506, 56] on icon at bounding box center [503, 57] width 5 height 5
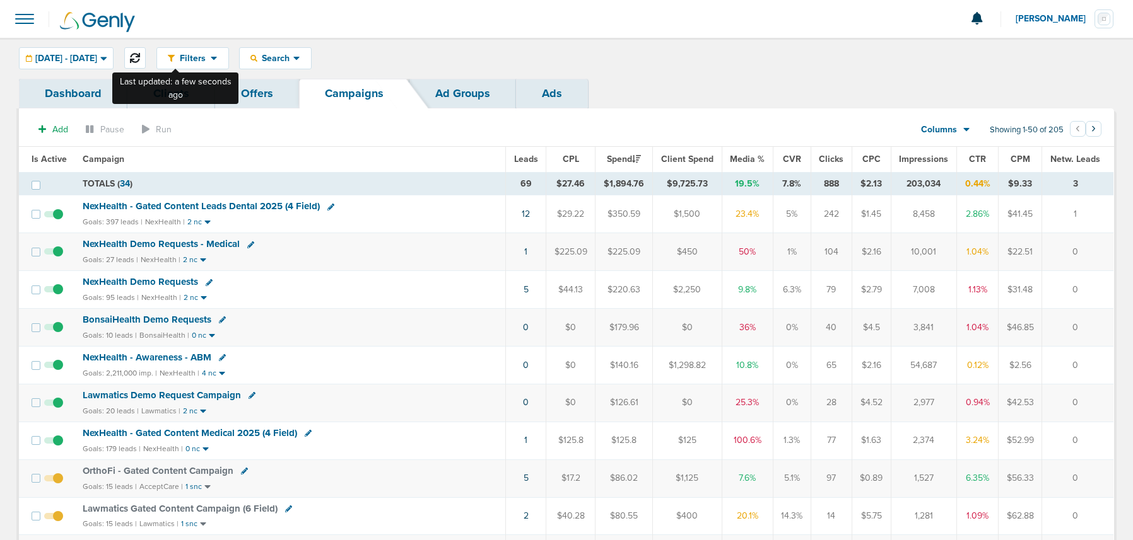
click at [140, 60] on icon at bounding box center [135, 58] width 10 height 10
click at [59, 334] on span at bounding box center [53, 334] width 19 height 0
click at [54, 330] on input "checkbox" at bounding box center [54, 330] width 0 height 0
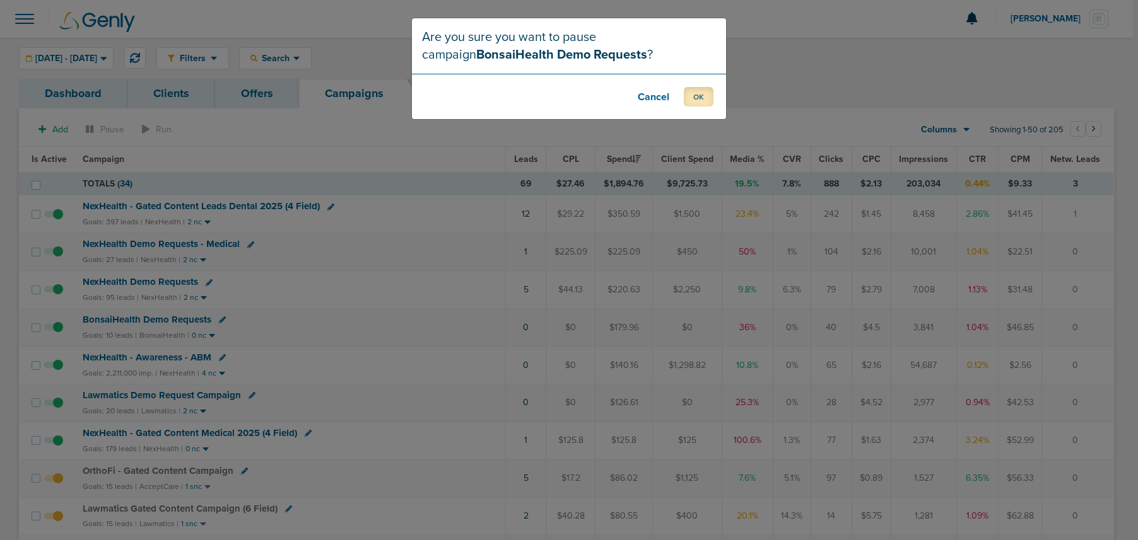
click at [702, 95] on button "OK" at bounding box center [699, 97] width 30 height 20
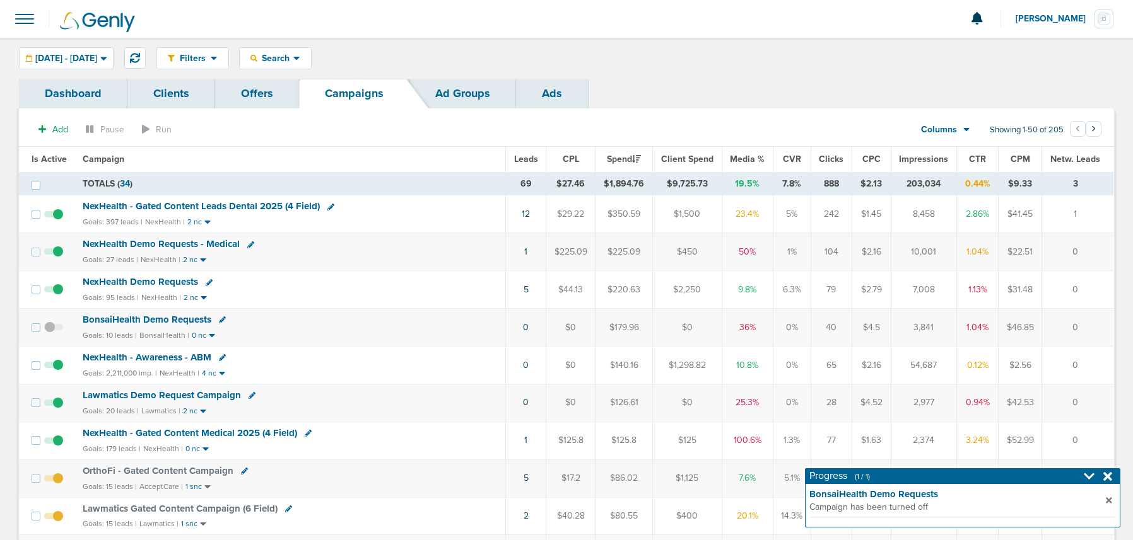
click at [273, 93] on link "Offers" at bounding box center [257, 94] width 84 height 30
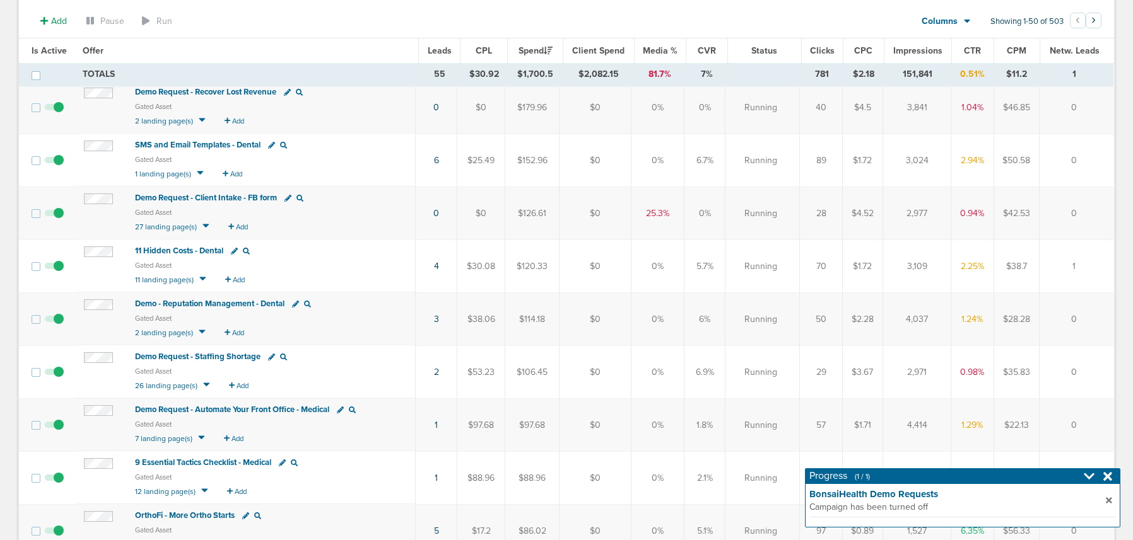
scroll to position [171, 0]
click at [164, 301] on span "Demo - Reputation Management - Dental" at bounding box center [209, 303] width 149 height 10
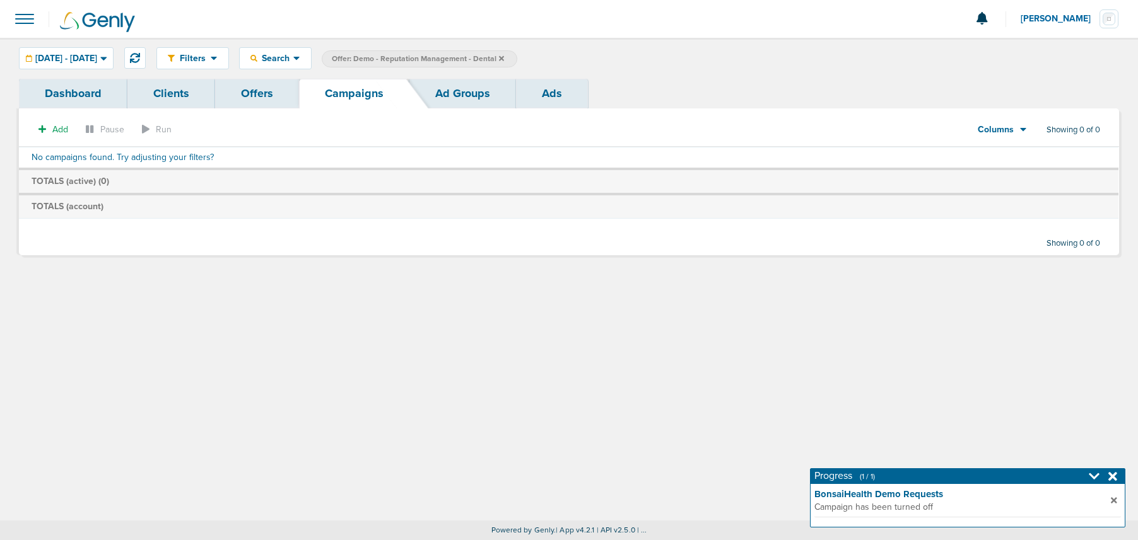
click at [1112, 475] on icon at bounding box center [1112, 476] width 9 height 9
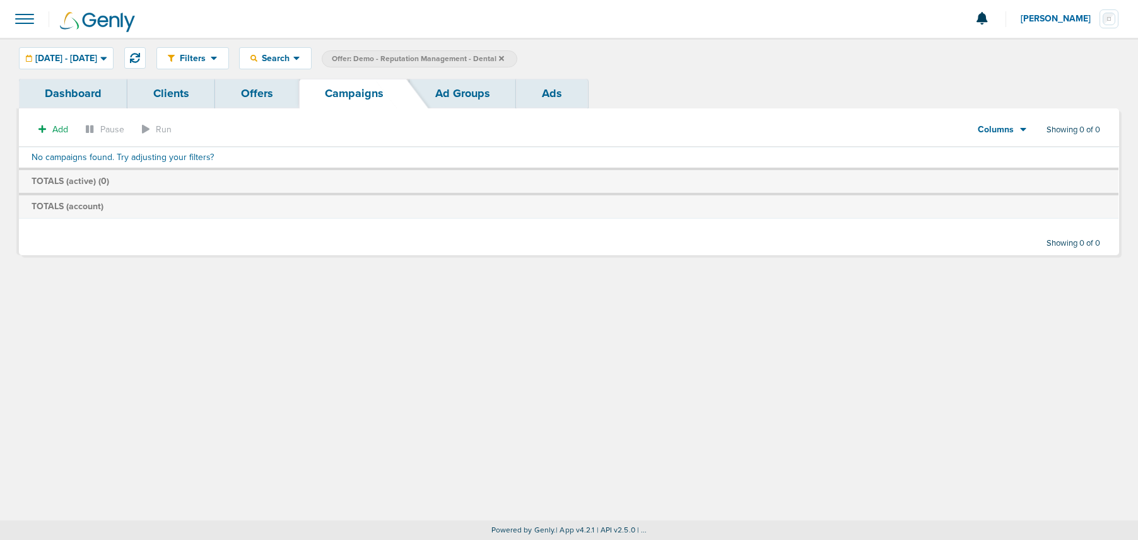
click at [517, 55] on label "Offer: Demo - Reputation Management - Dental" at bounding box center [419, 58] width 195 height 17
click at [504, 55] on icon at bounding box center [501, 59] width 5 height 8
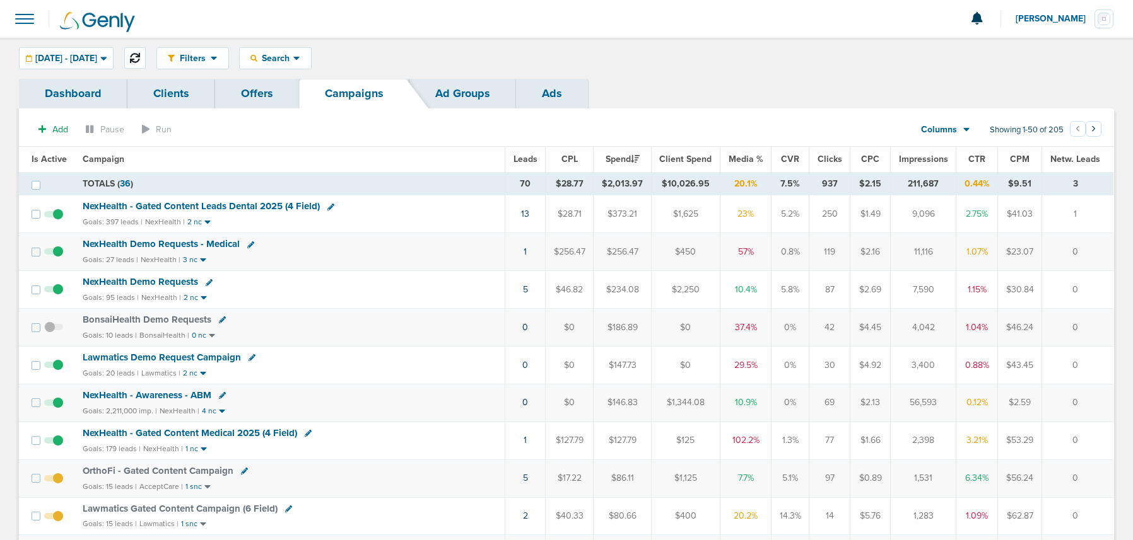
click at [140, 57] on icon at bounding box center [135, 58] width 10 height 10
click at [140, 59] on icon at bounding box center [135, 58] width 10 height 10
click at [177, 245] on span "NexHealth Demo Requests - Medical" at bounding box center [161, 243] width 157 height 11
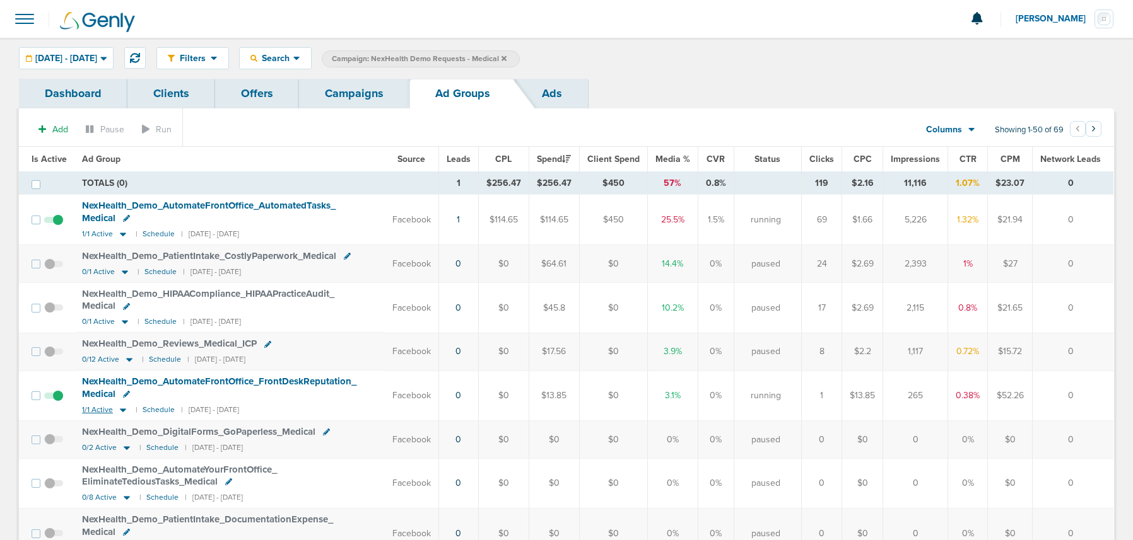
click at [122, 411] on icon at bounding box center [123, 410] width 13 height 11
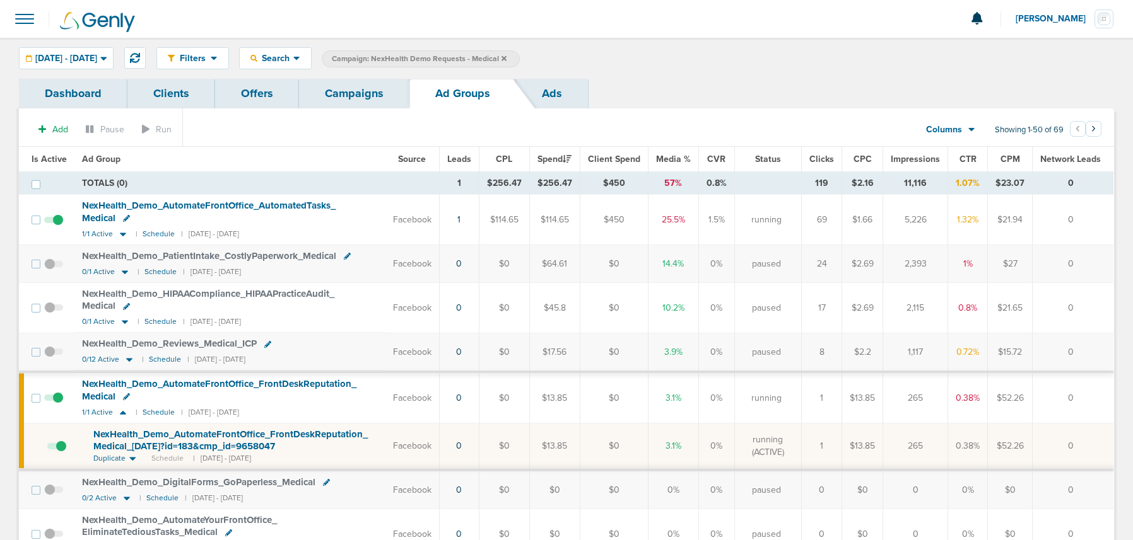
click at [155, 440] on div "NexHealth_ Demo_ AutomateFrontOffice_ FrontDeskReputation_ Medical_ 09.08.25?id…" at bounding box center [235, 441] width 284 height 25
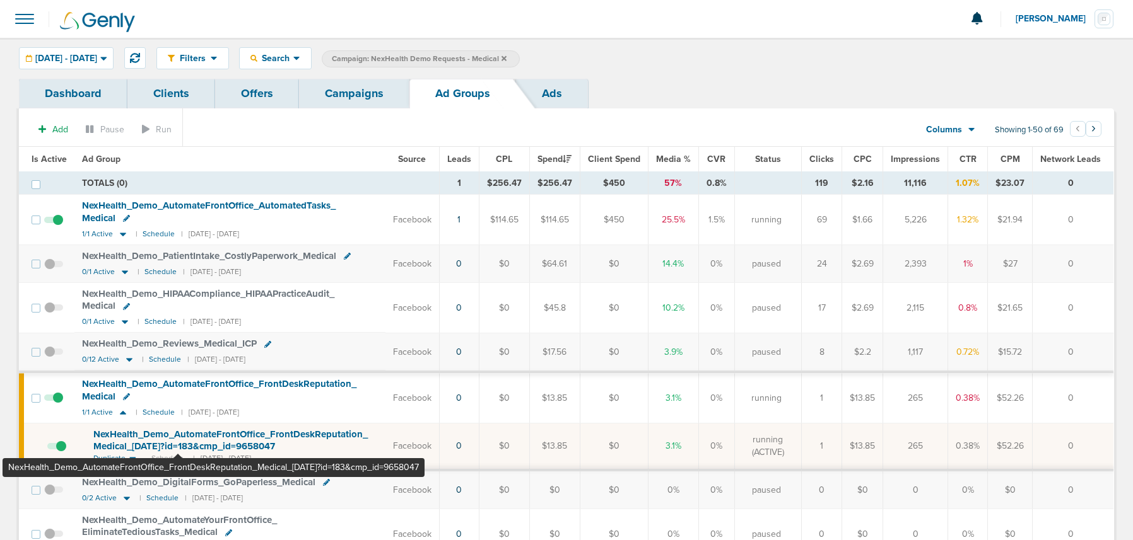
click at [178, 444] on span "NexHealth_ Demo_ AutomateFrontOffice_ FrontDeskReputation_ Medical_ 09.08.25?id…" at bounding box center [230, 441] width 274 height 24
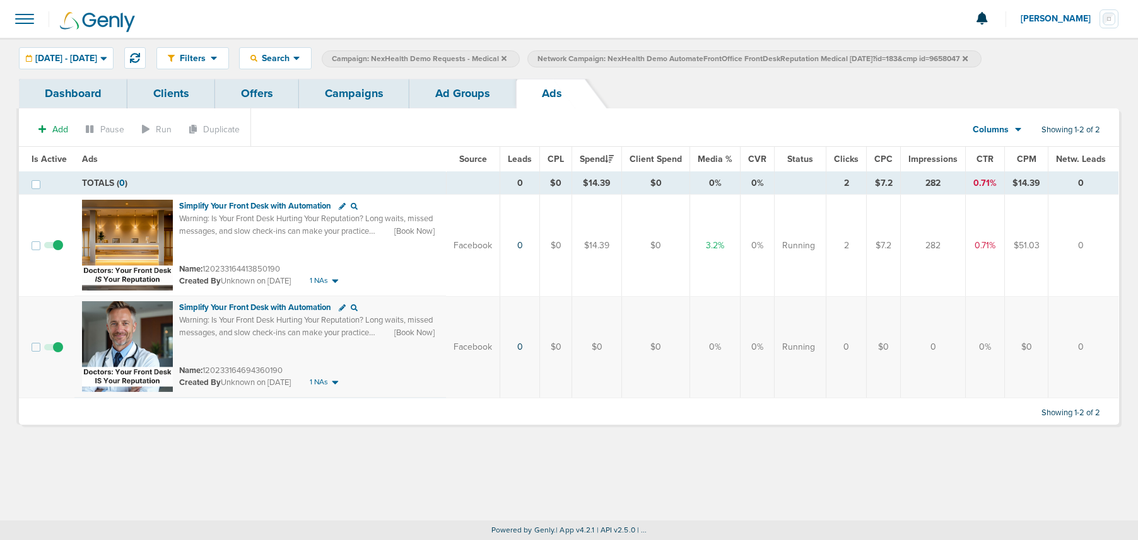
click at [440, 90] on link "Ad Groups" at bounding box center [462, 94] width 107 height 30
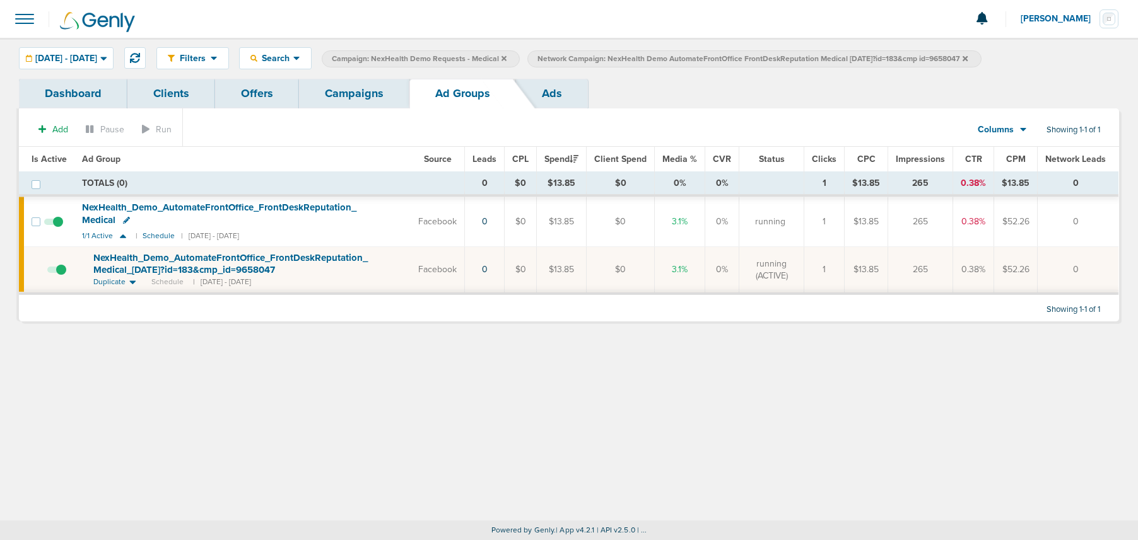
click at [351, 91] on link "Campaigns" at bounding box center [354, 94] width 110 height 30
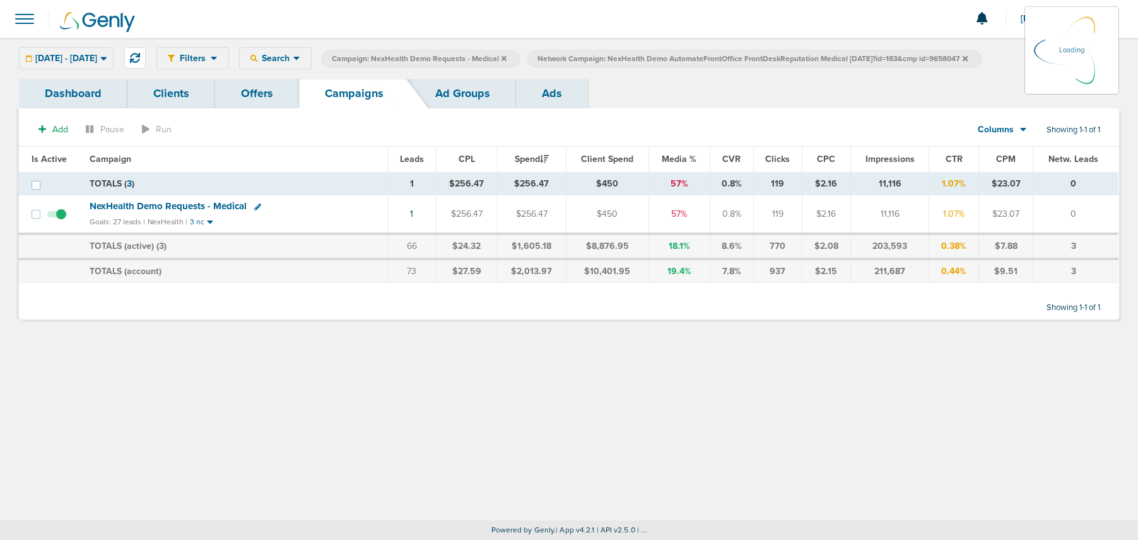
click at [967, 56] on icon at bounding box center [964, 57] width 5 height 5
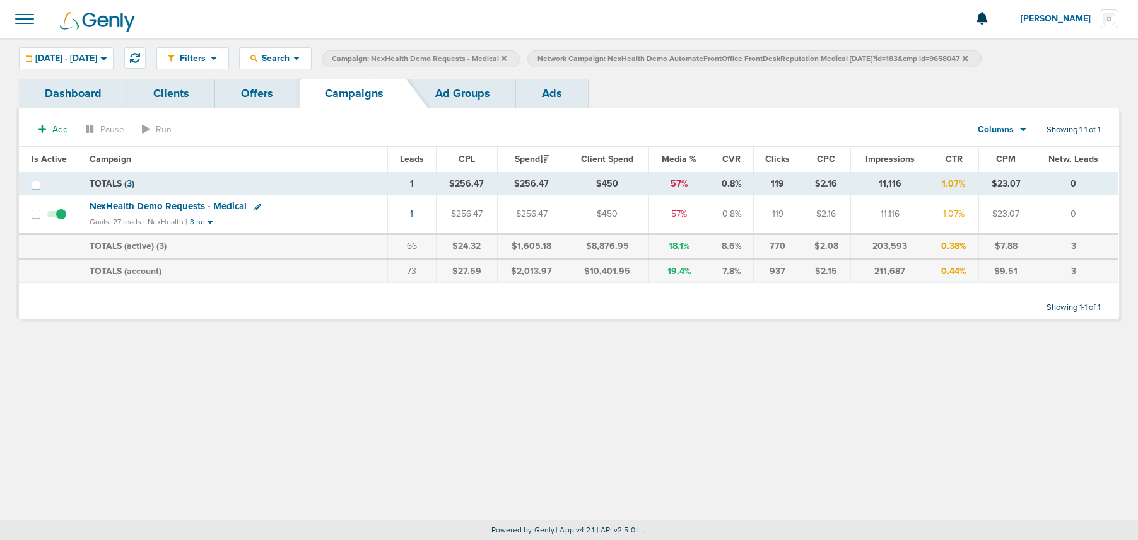
click at [967, 59] on icon at bounding box center [964, 59] width 5 height 8
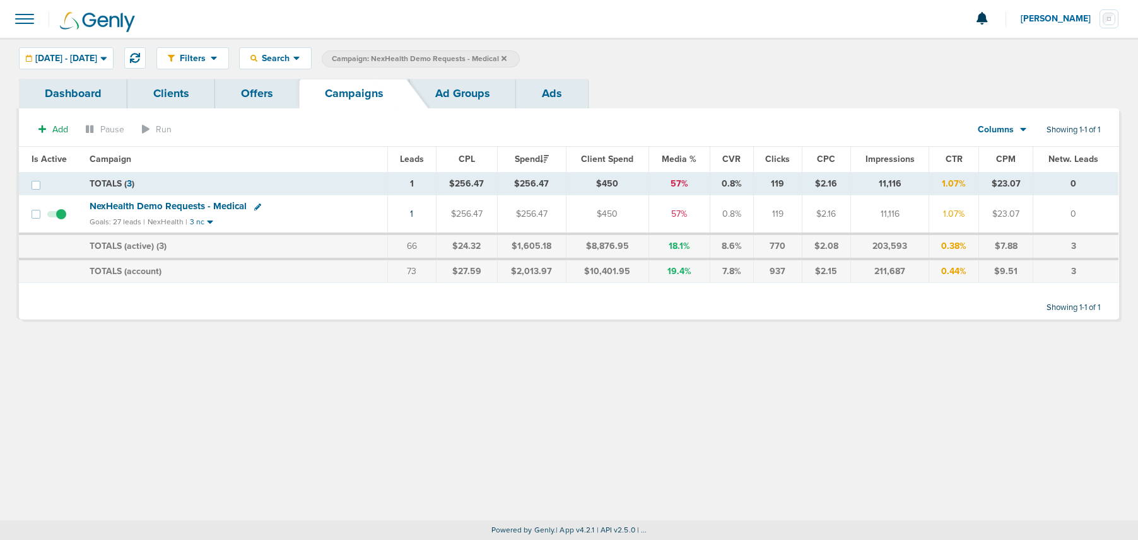
click at [551, 91] on link "Ads" at bounding box center [552, 94] width 72 height 30
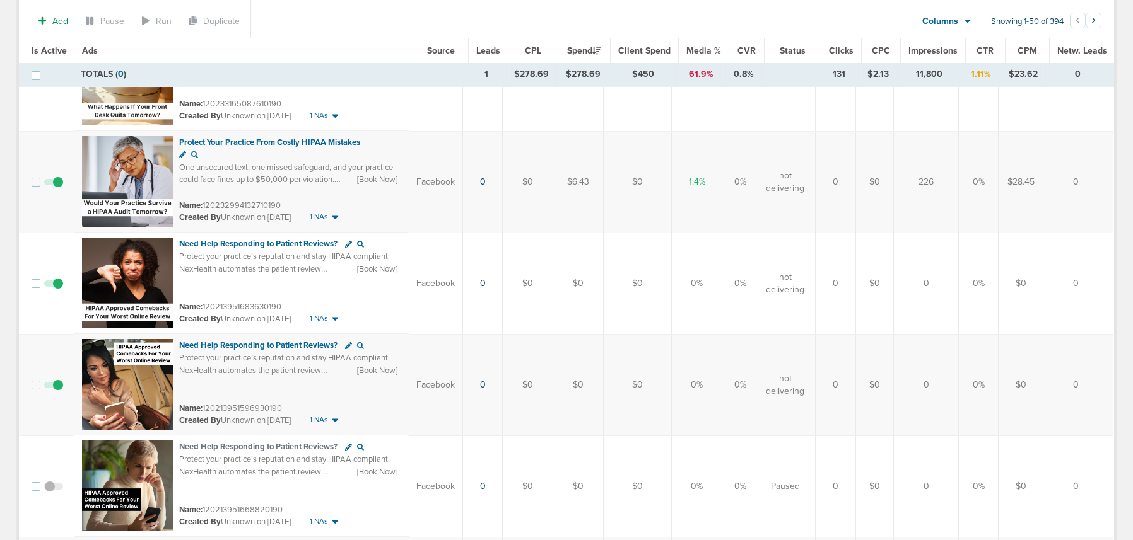
scroll to position [1152, 0]
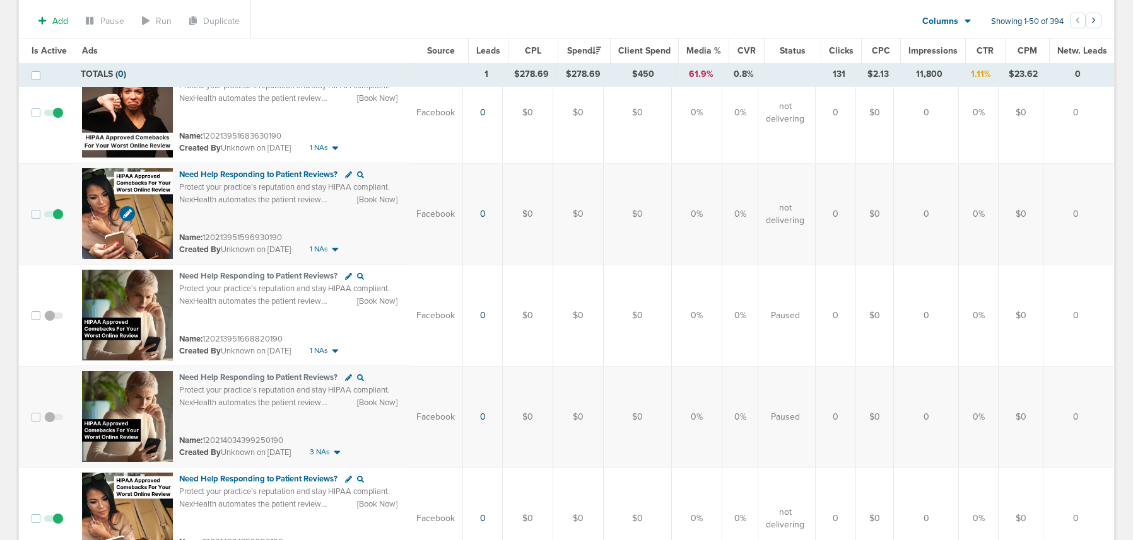
click at [138, 249] on img at bounding box center [127, 213] width 91 height 91
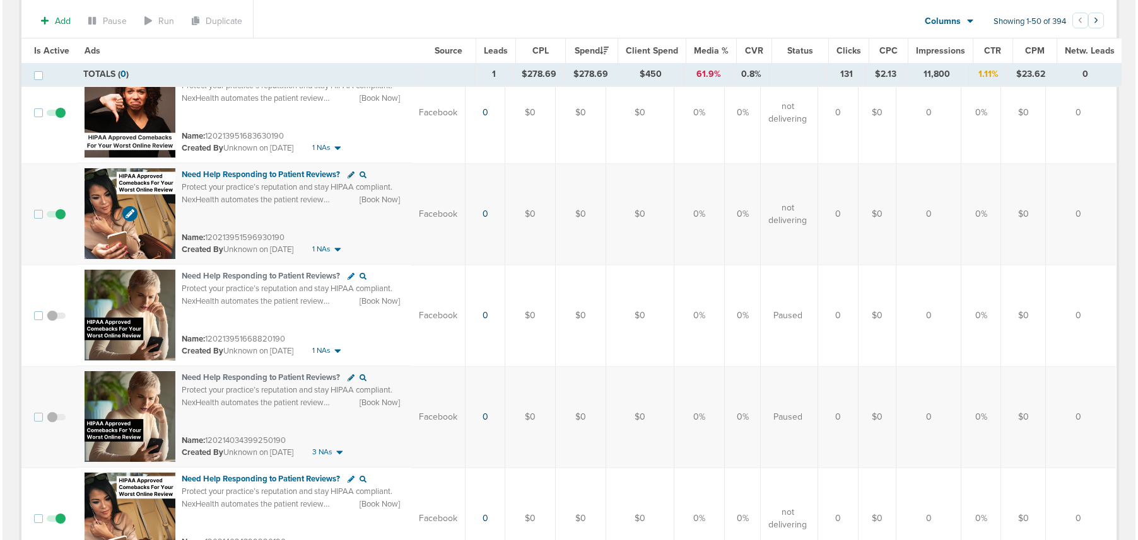
scroll to position [1151, 0]
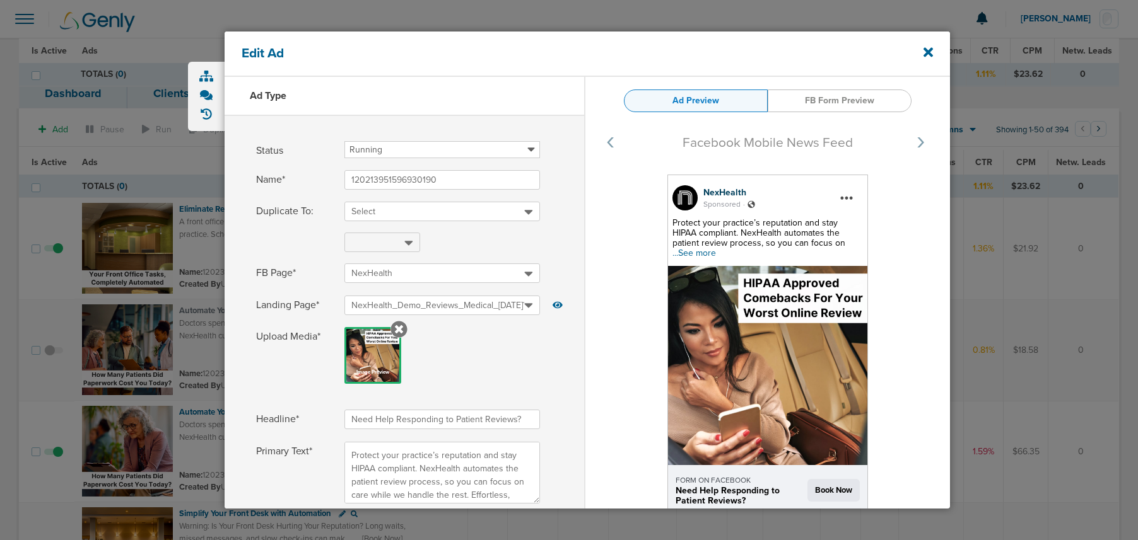
select select "book_travel"
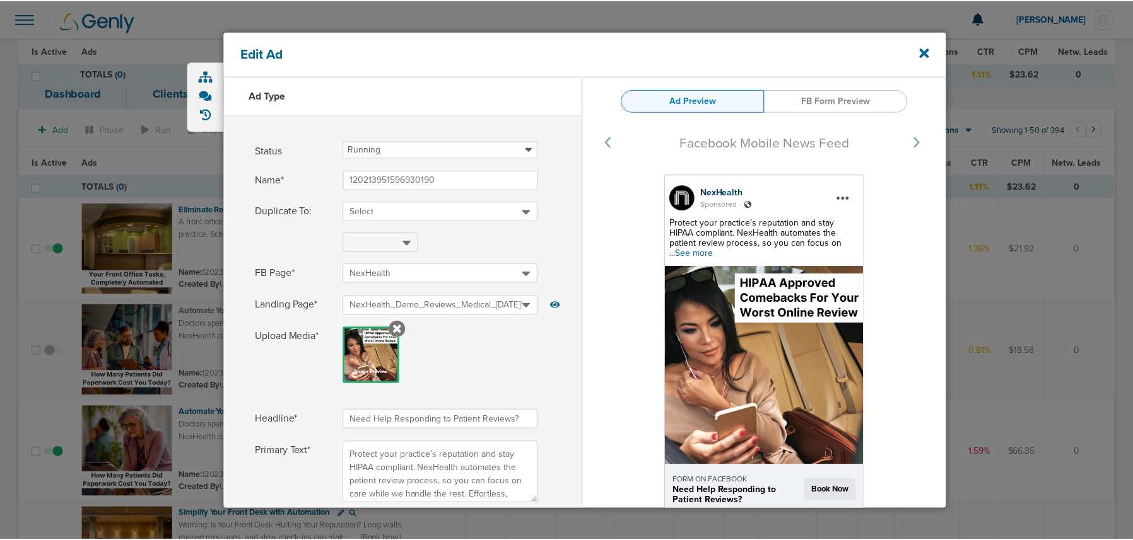
scroll to position [1151, 0]
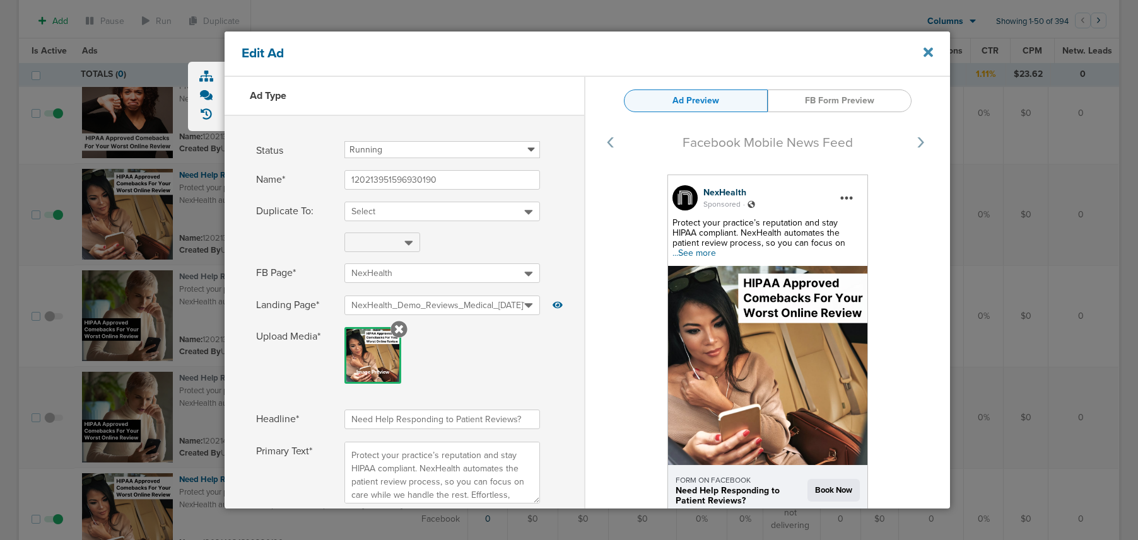
click at [928, 54] on icon at bounding box center [927, 52] width 9 height 9
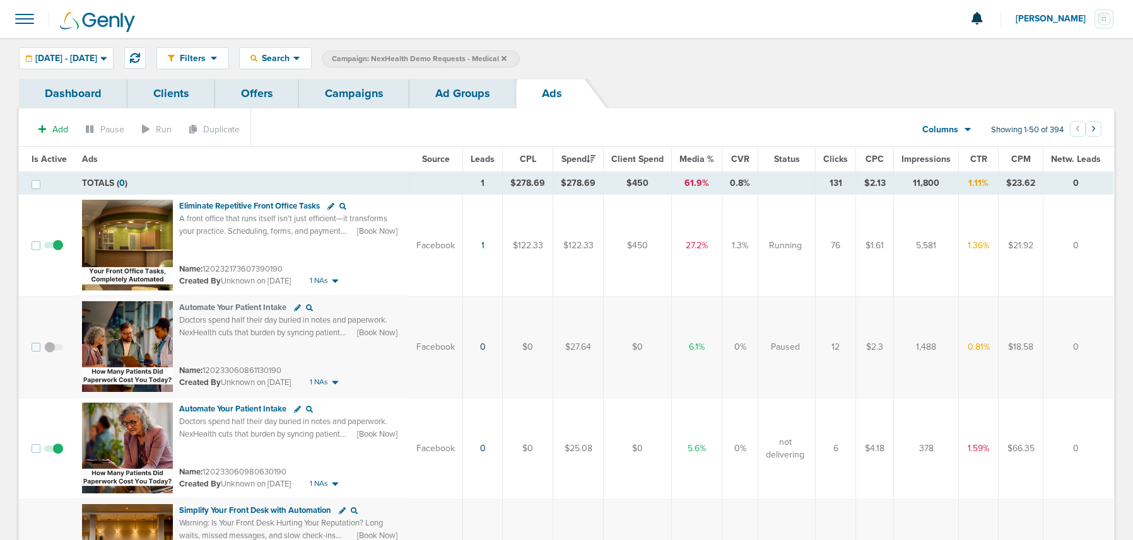
click at [336, 81] on link "Campaigns" at bounding box center [354, 94] width 110 height 30
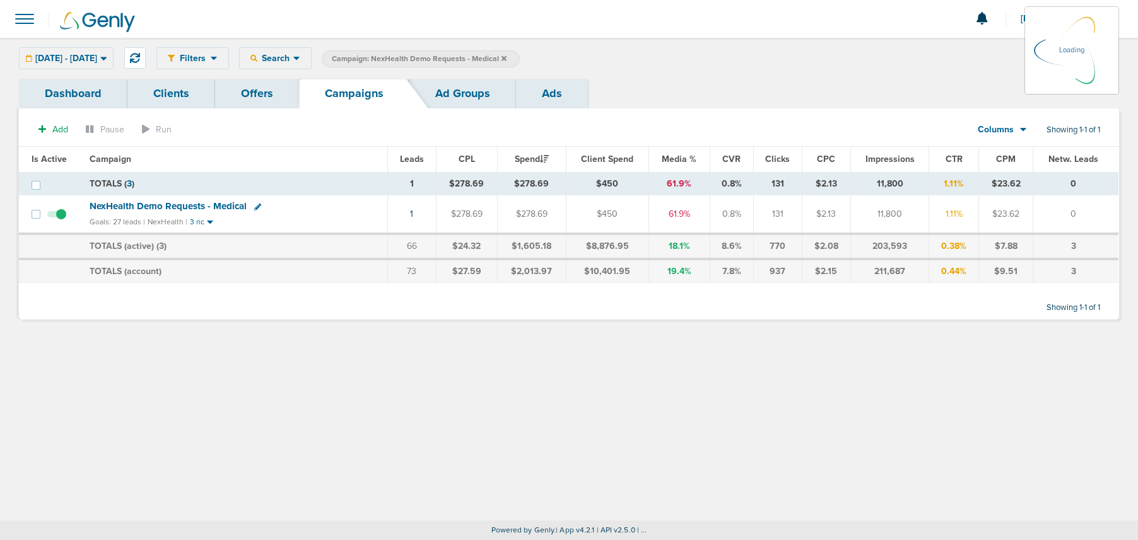
click at [506, 59] on icon at bounding box center [503, 59] width 5 height 8
click at [506, 58] on icon at bounding box center [503, 59] width 5 height 8
click at [506, 59] on icon at bounding box center [503, 57] width 5 height 5
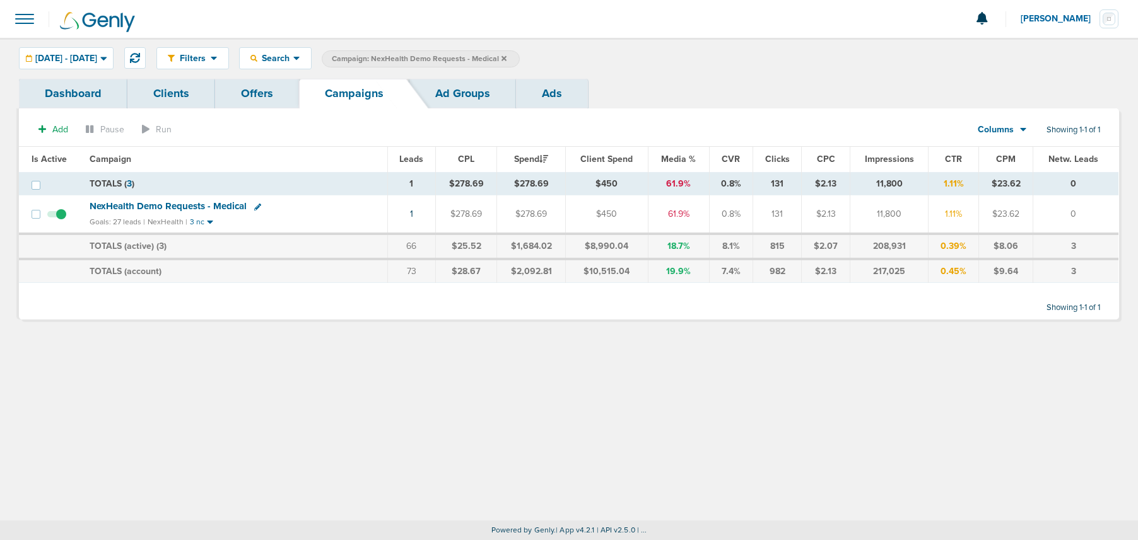
click at [118, 206] on span "NexHealth Demo Requests - Medical" at bounding box center [168, 206] width 157 height 11
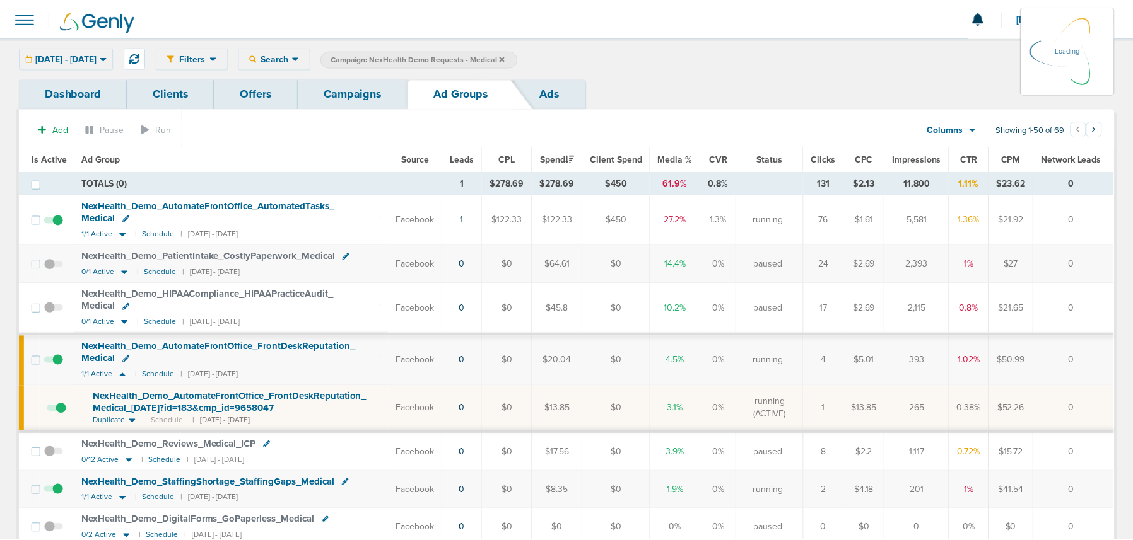
scroll to position [1, 0]
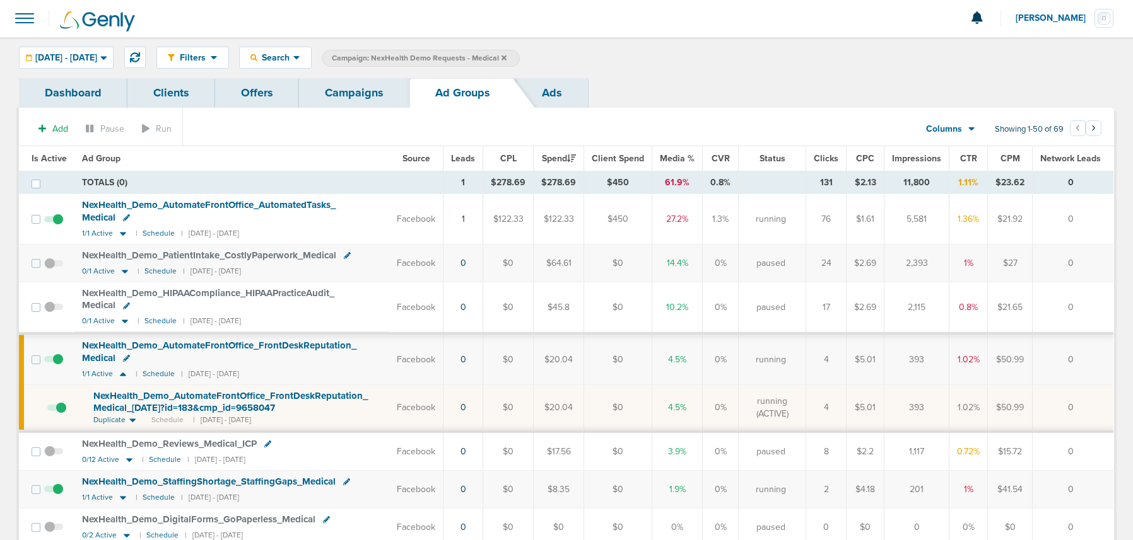
drag, startPoint x: 353, startPoint y: 93, endPoint x: 344, endPoint y: 92, distance: 8.3
click at [353, 93] on link "Campaigns" at bounding box center [354, 93] width 110 height 30
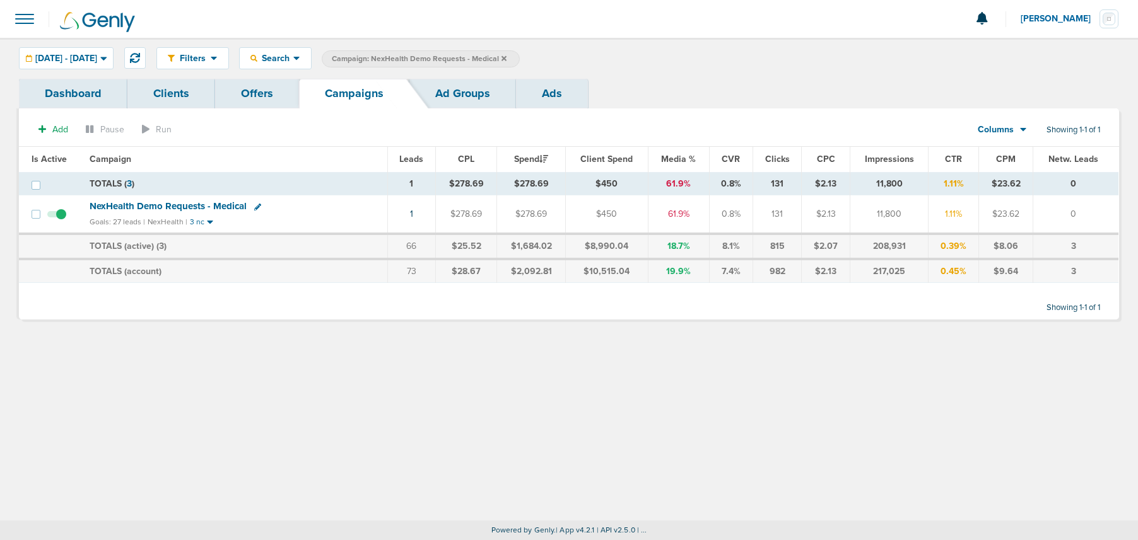
click at [506, 57] on icon at bounding box center [503, 57] width 5 height 5
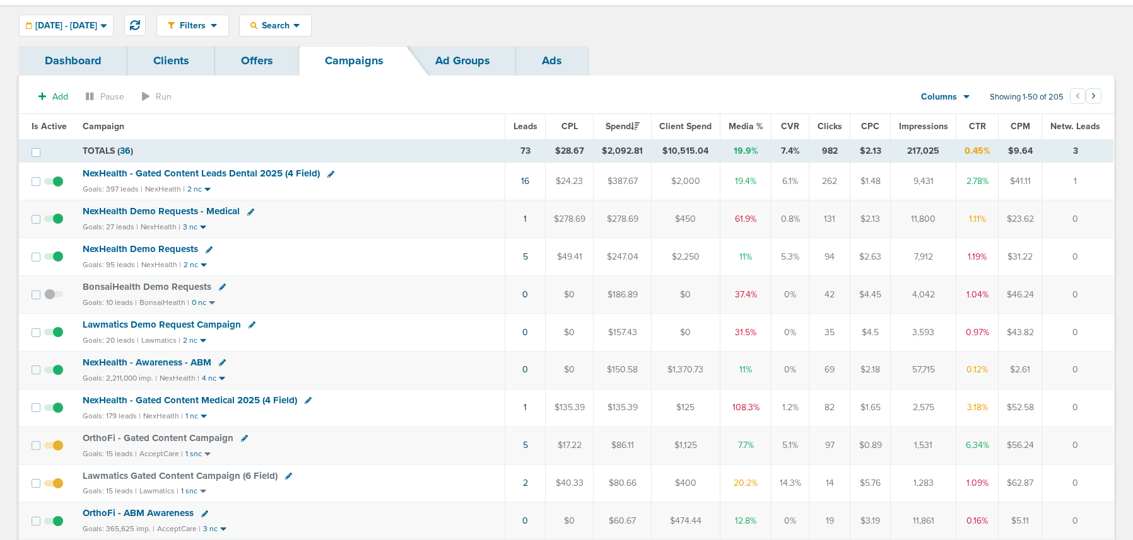
scroll to position [34, 0]
click at [164, 210] on span "NexHealth Demo Requests - Medical" at bounding box center [161, 209] width 157 height 11
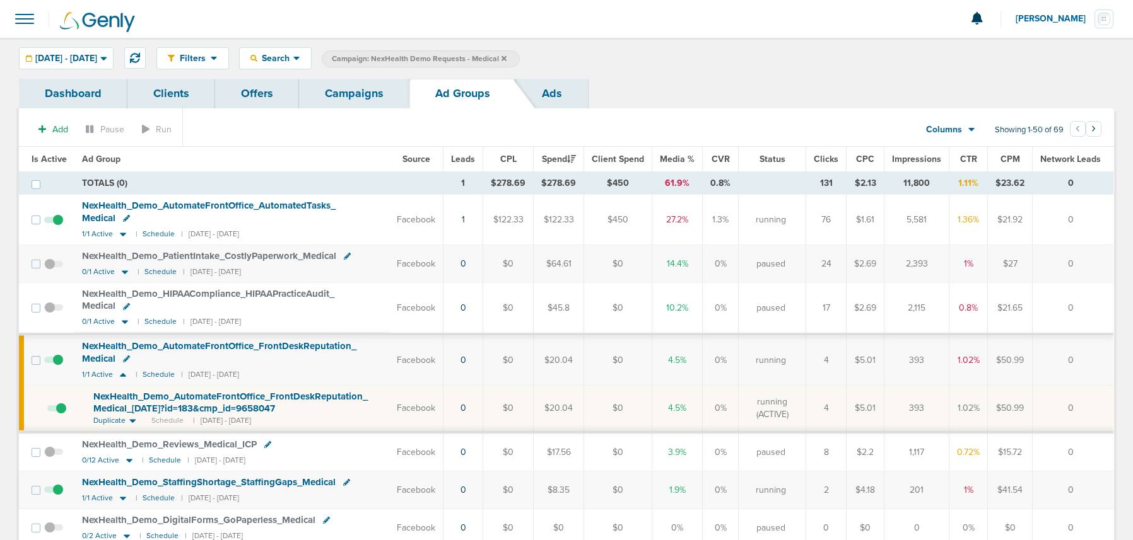
click at [318, 98] on link "Campaigns" at bounding box center [354, 94] width 110 height 30
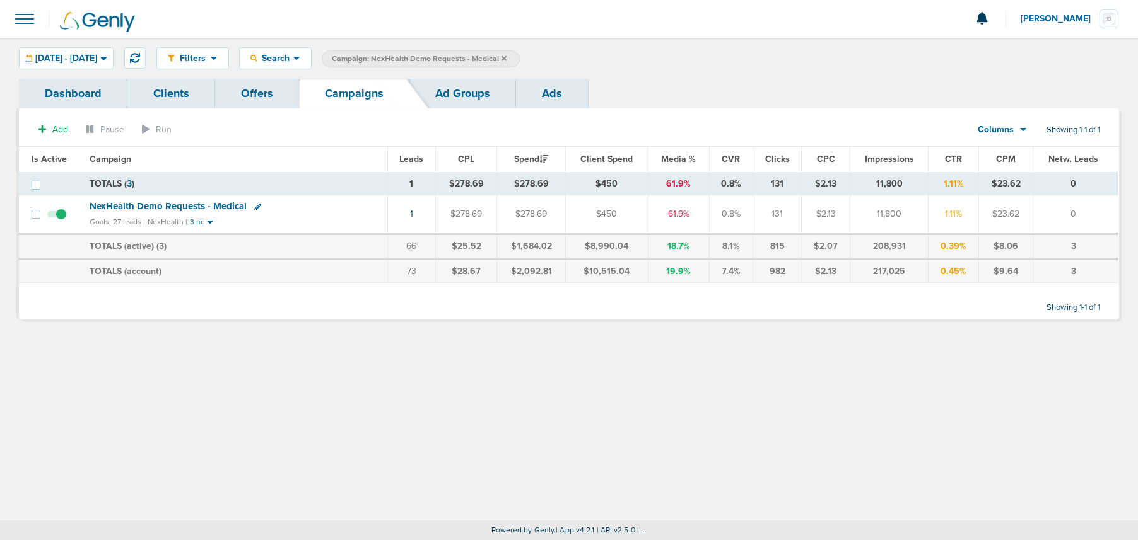
click at [506, 57] on icon at bounding box center [503, 57] width 5 height 5
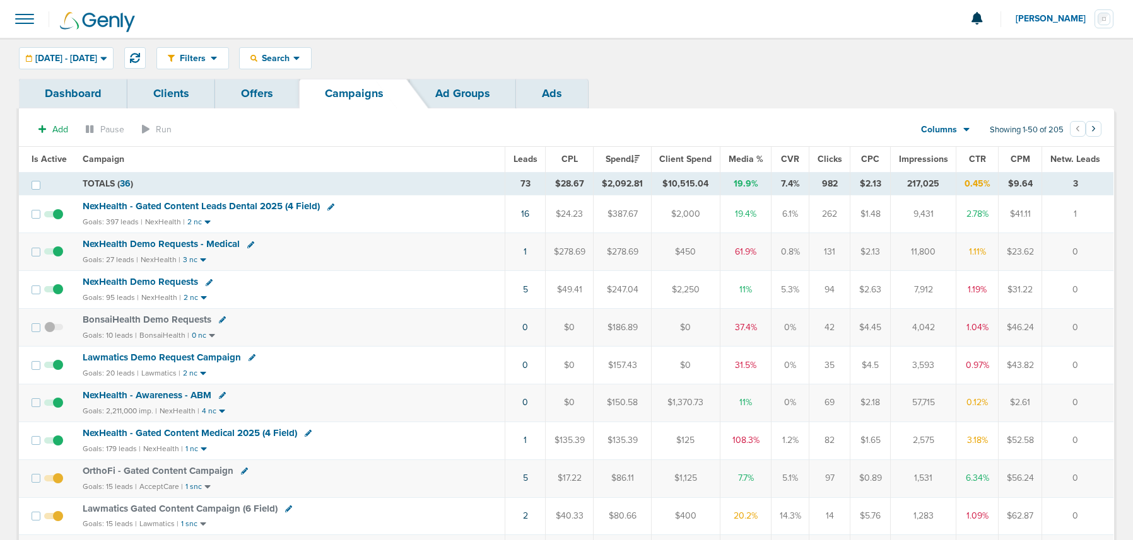
click at [163, 358] on span "Lawmatics Demo Request Campaign" at bounding box center [162, 357] width 158 height 11
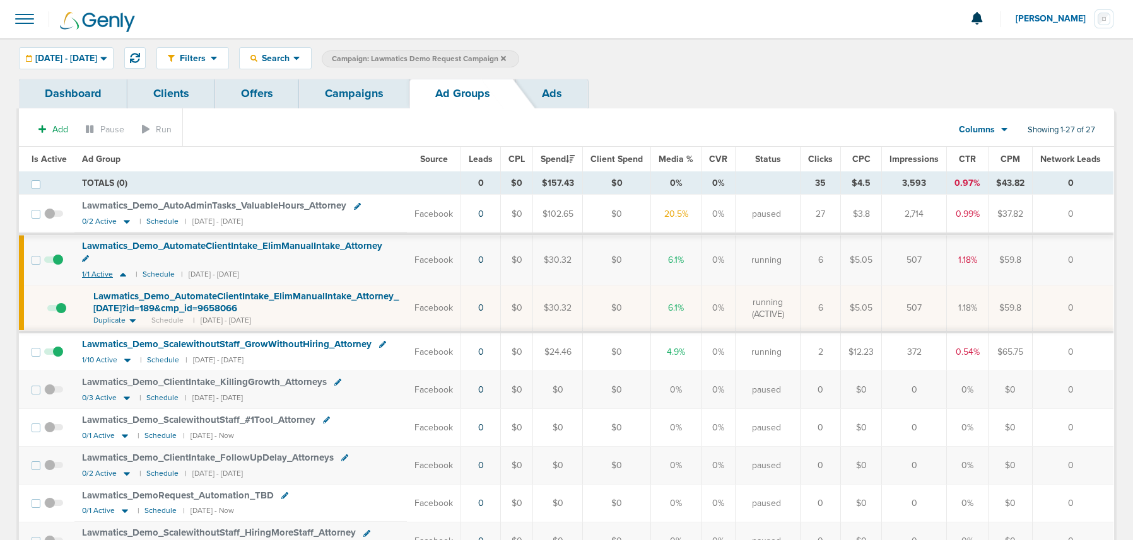
click at [120, 274] on icon at bounding box center [123, 275] width 6 height 4
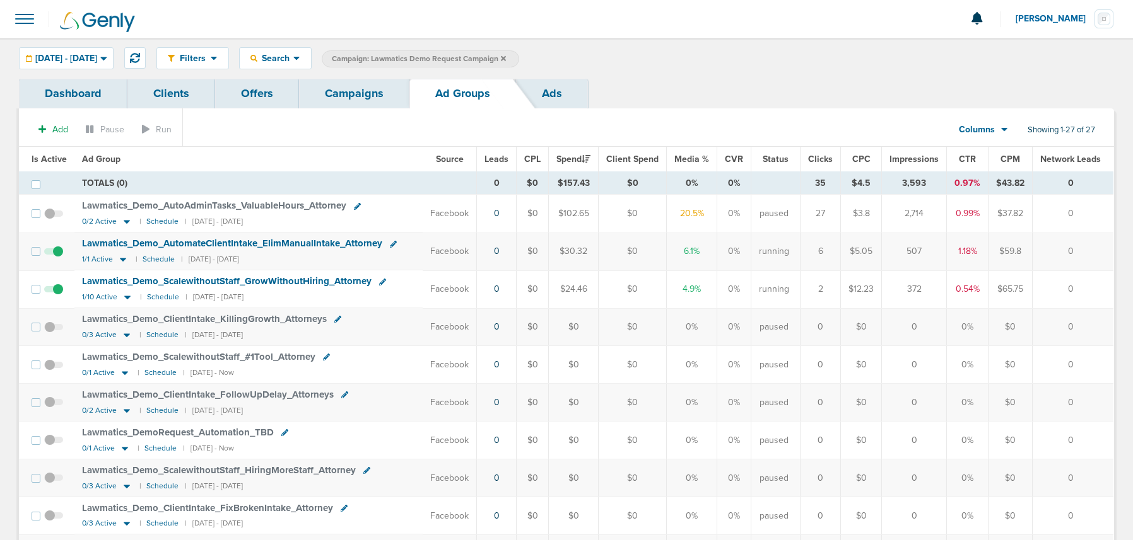
click at [53, 296] on span at bounding box center [53, 296] width 19 height 0
click at [54, 292] on input "checkbox" at bounding box center [54, 292] width 0 height 0
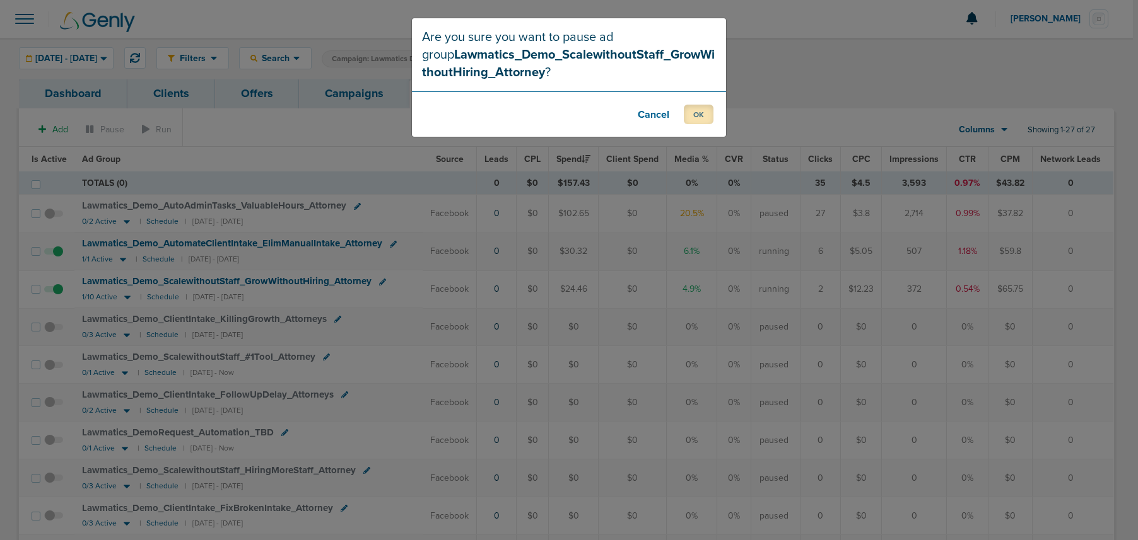
click at [699, 118] on button "OK" at bounding box center [699, 115] width 30 height 20
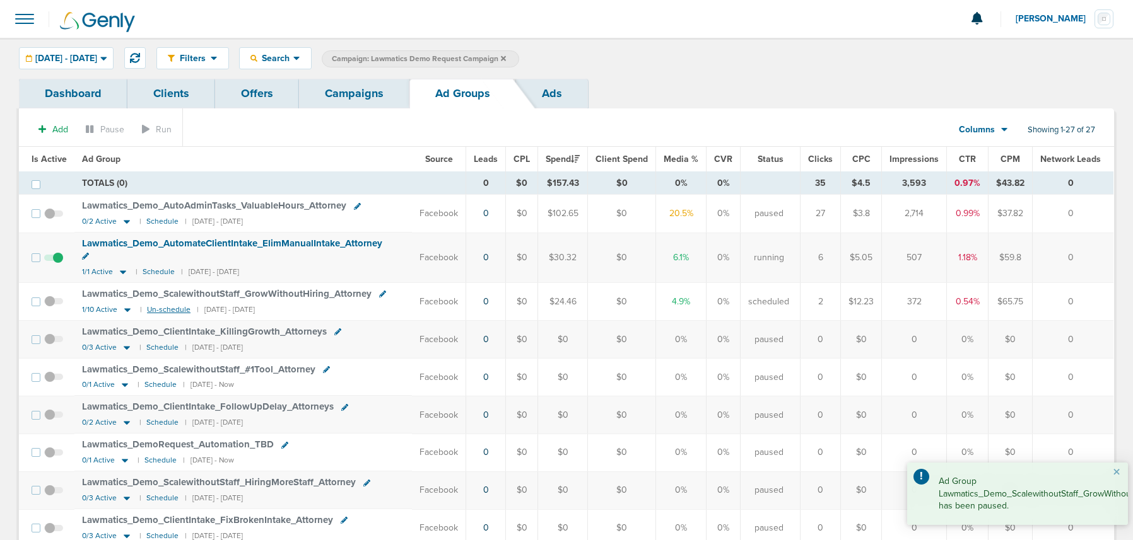
click at [153, 305] on small "Un-schedule" at bounding box center [169, 309] width 44 height 9
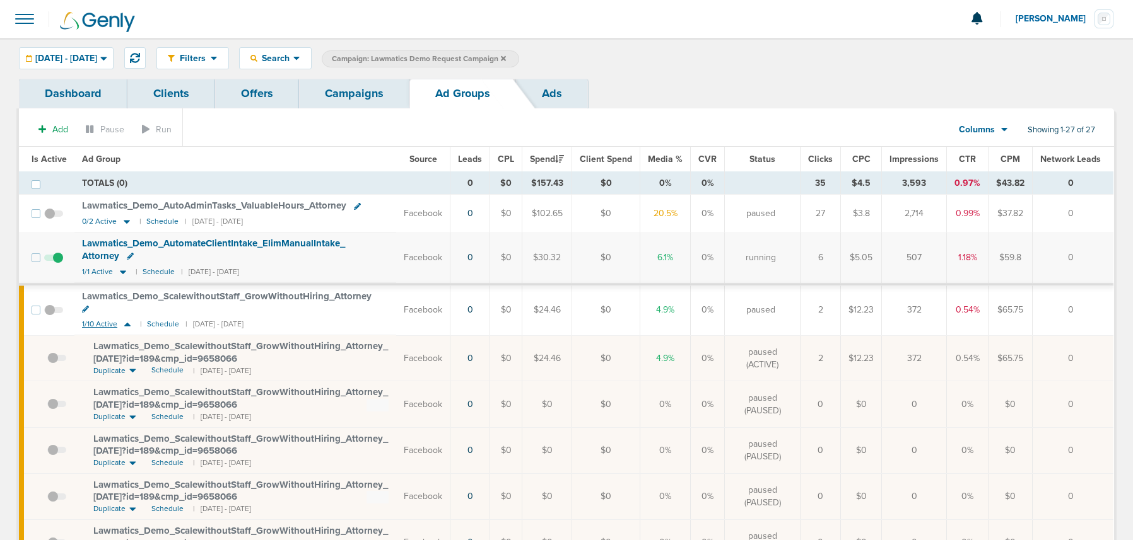
click at [125, 326] on icon at bounding box center [127, 325] width 6 height 4
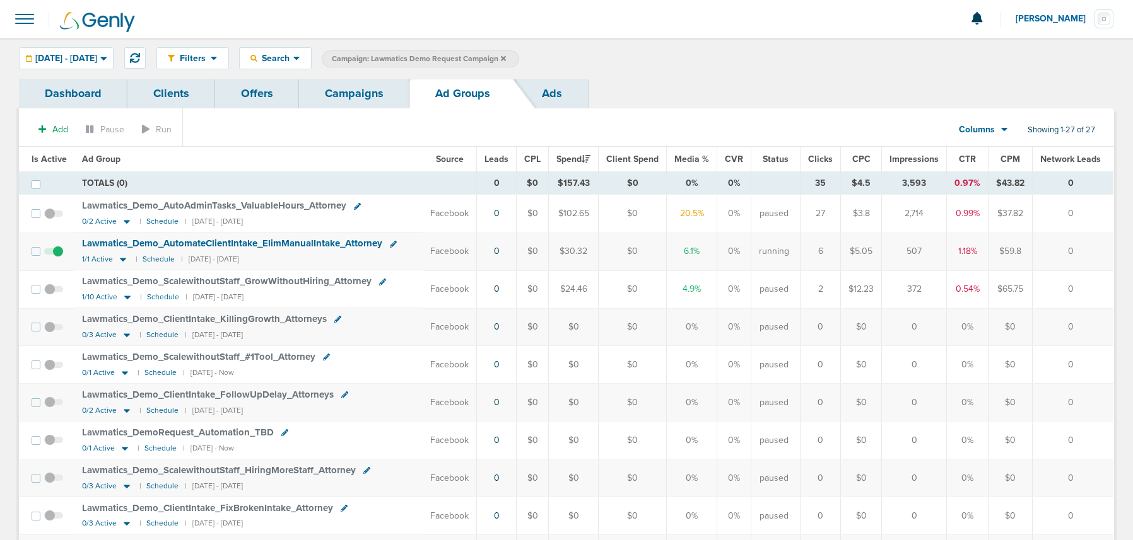
click at [347, 102] on link "Campaigns" at bounding box center [354, 94] width 110 height 30
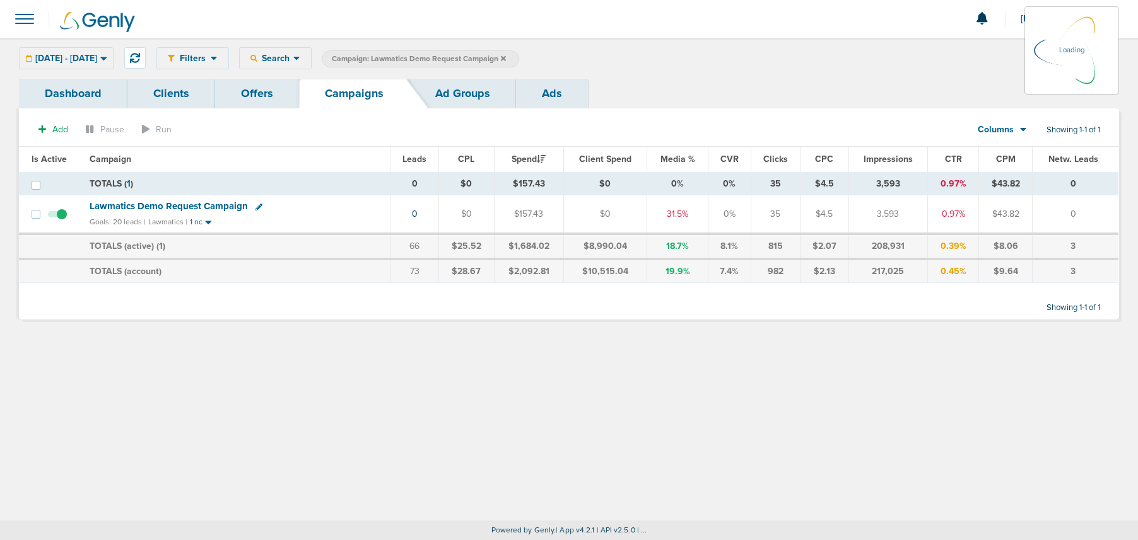
click at [506, 59] on icon at bounding box center [503, 57] width 5 height 5
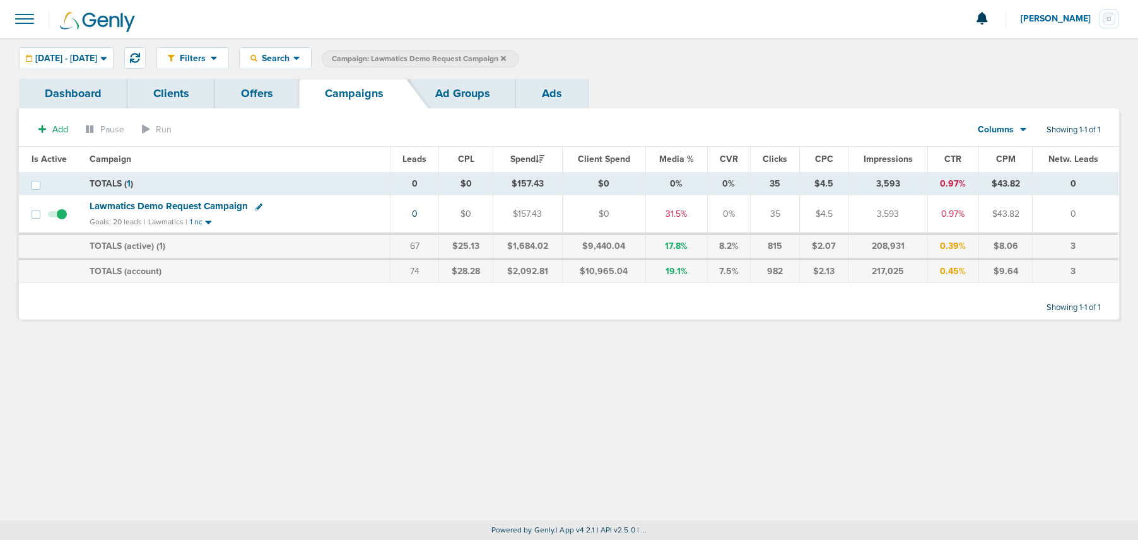
click at [506, 57] on icon at bounding box center [503, 57] width 5 height 5
